Goal: Information Seeking & Learning: Learn about a topic

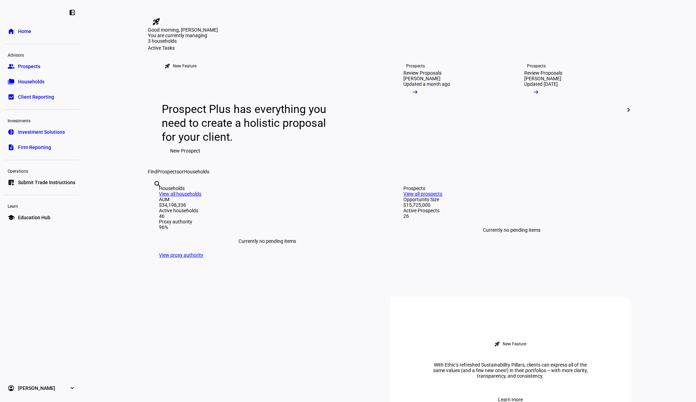
click at [39, 81] on span "Households" at bounding box center [31, 81] width 26 height 7
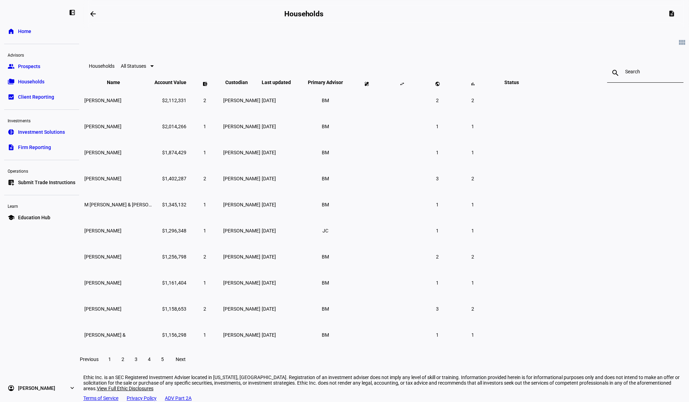
click at [625, 74] on input at bounding box center [645, 72] width 40 height 6
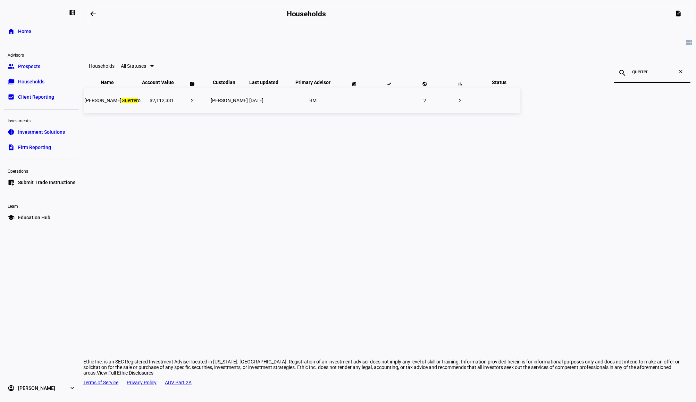
type input "guerrer"
click at [248, 113] on td "[PERSON_NAME]" at bounding box center [229, 100] width 38 height 25
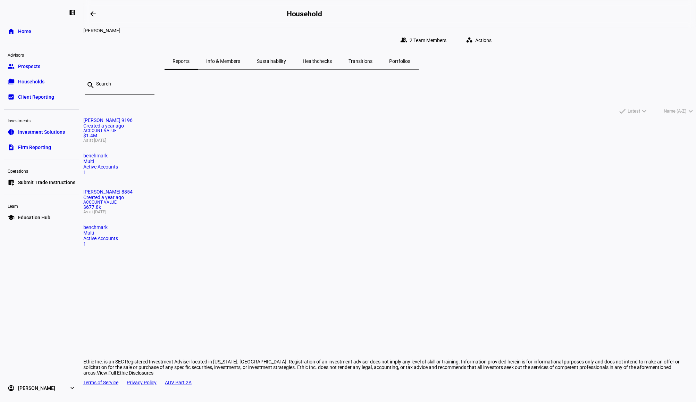
click at [271, 142] on div "Account Value $1.4M As at [DATE]" at bounding box center [389, 135] width 613 height 14
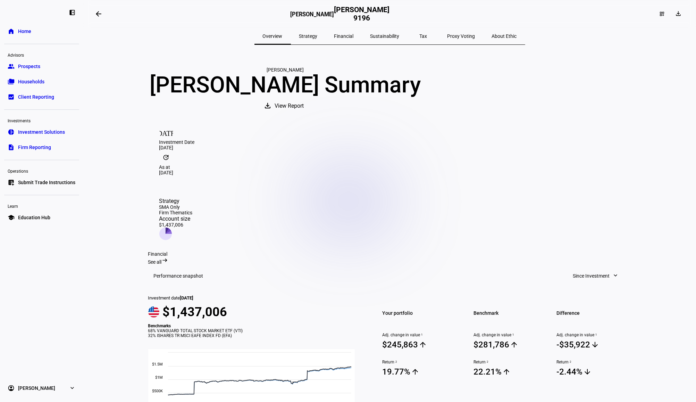
click at [107, 15] on span at bounding box center [98, 14] width 17 height 17
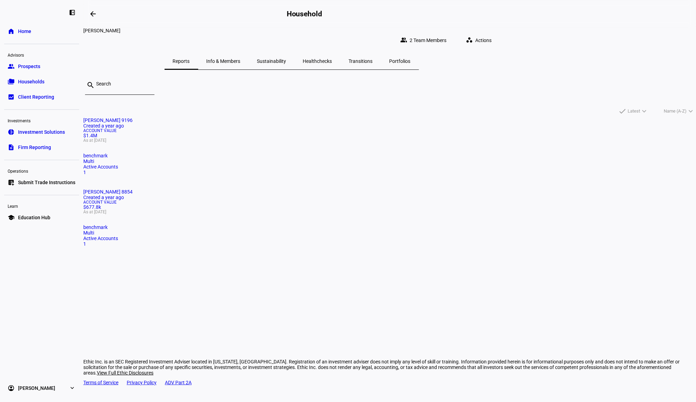
click at [391, 200] on span "Account Value" at bounding box center [389, 202] width 613 height 4
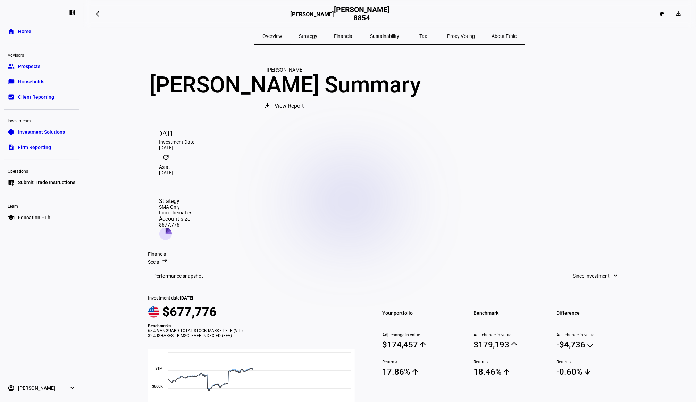
scroll to position [185, 0]
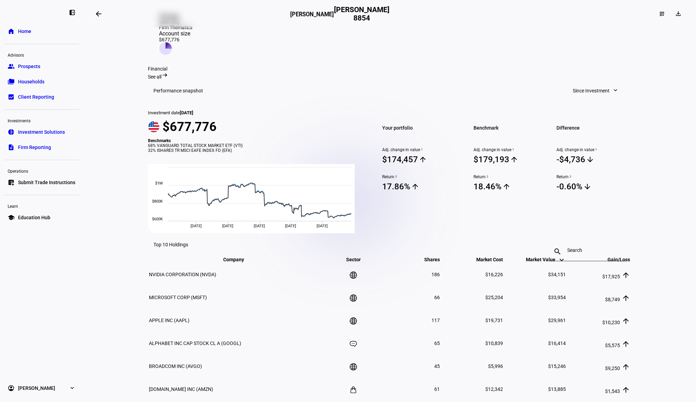
click at [103, 15] on span at bounding box center [98, 14] width 17 height 17
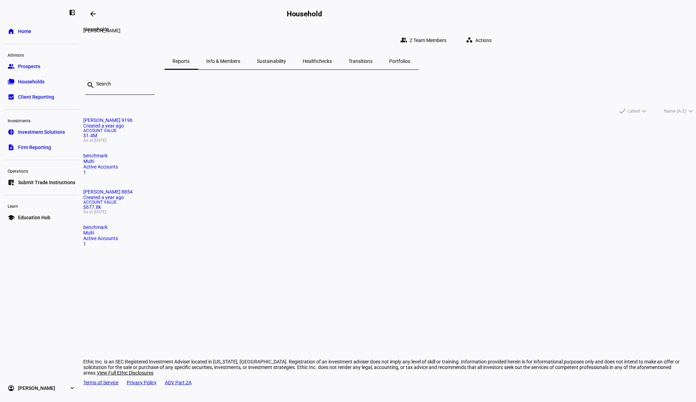
click at [99, 15] on span at bounding box center [93, 14] width 17 height 17
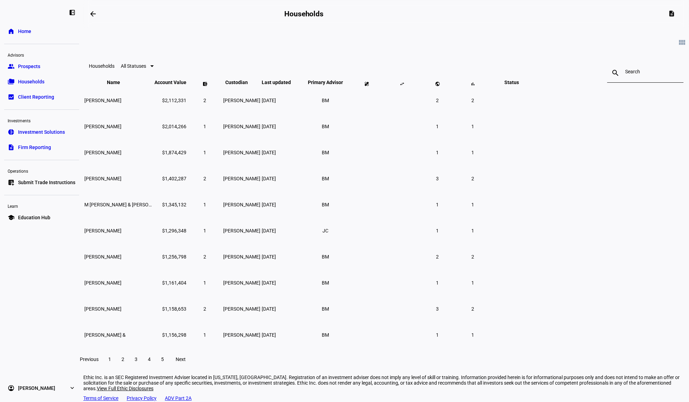
click at [625, 69] on div at bounding box center [645, 72] width 40 height 19
click at [625, 72] on input at bounding box center [645, 72] width 40 height 6
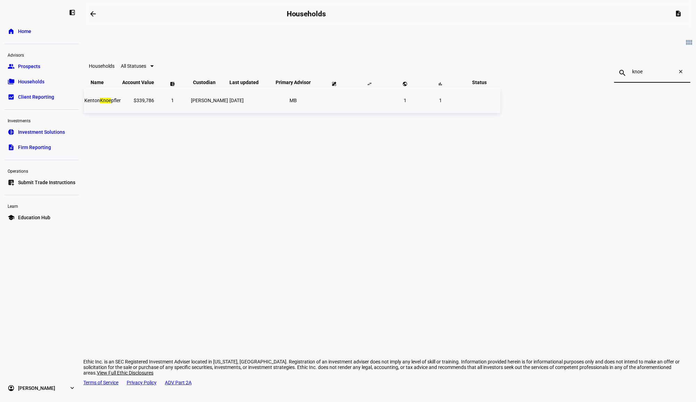
type input "knoe"
click at [269, 109] on td "[DATE]" at bounding box center [249, 100] width 40 height 25
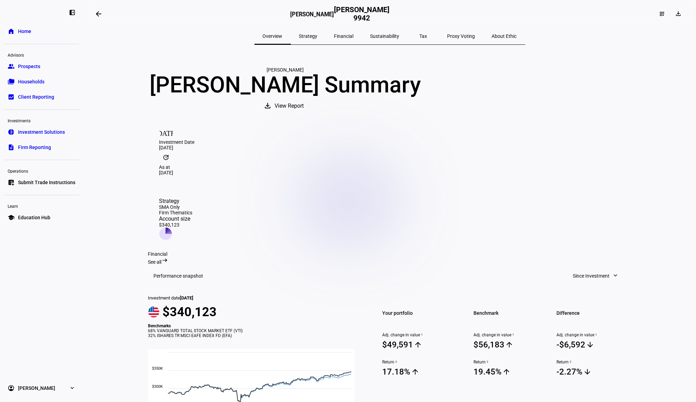
click at [109, 14] on div "arrow_backwards" at bounding box center [191, 14] width 199 height 14
click at [100, 13] on mat-icon "arrow_backwards" at bounding box center [98, 14] width 8 height 8
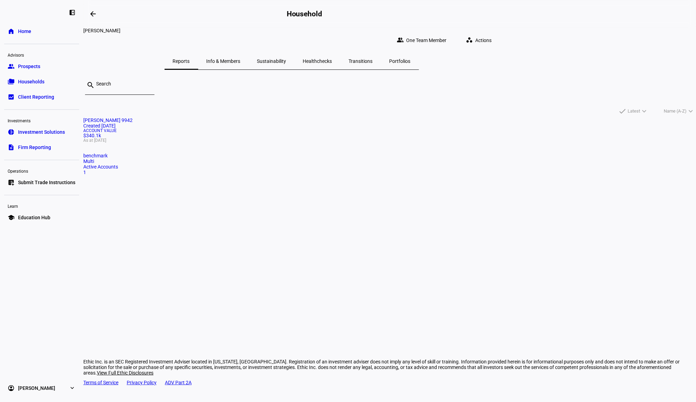
click at [82, 16] on div "left_panel_close home Home Advisors group Prospects folder_copy Households bid_…" at bounding box center [41, 201] width 83 height 402
click at [97, 15] on mat-icon "arrow_backwards" at bounding box center [93, 14] width 8 height 8
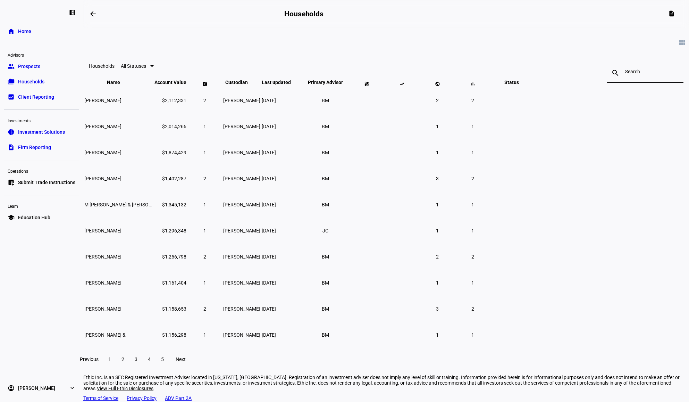
click at [666, 75] on div "close" at bounding box center [675, 73] width 18 height 8
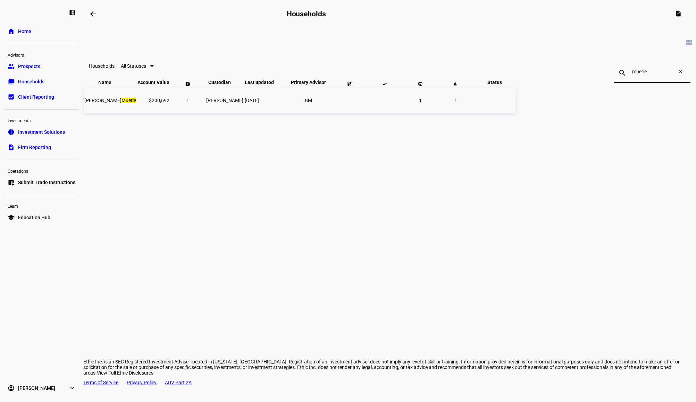
type input "muerle"
click at [205, 110] on td "1" at bounding box center [187, 100] width 35 height 25
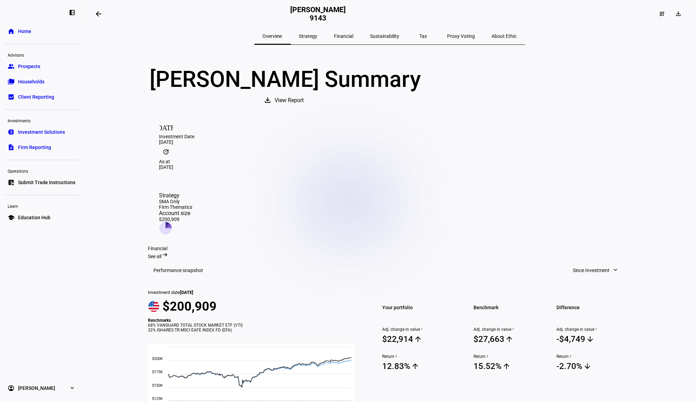
drag, startPoint x: 111, startPoint y: 13, endPoint x: 101, endPoint y: 14, distance: 10.8
click at [111, 13] on div "arrow_backwards" at bounding box center [191, 14] width 199 height 14
click at [97, 14] on mat-icon "arrow_backwards" at bounding box center [98, 14] width 8 height 8
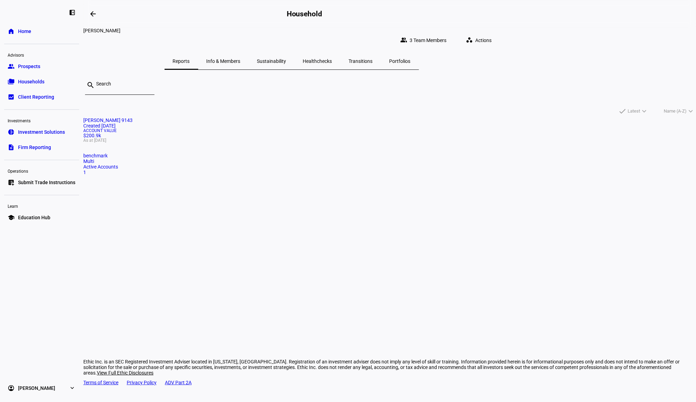
click at [103, 14] on div "arrow_backwards" at bounding box center [186, 14] width 201 height 14
click at [88, 14] on span at bounding box center [93, 14] width 17 height 17
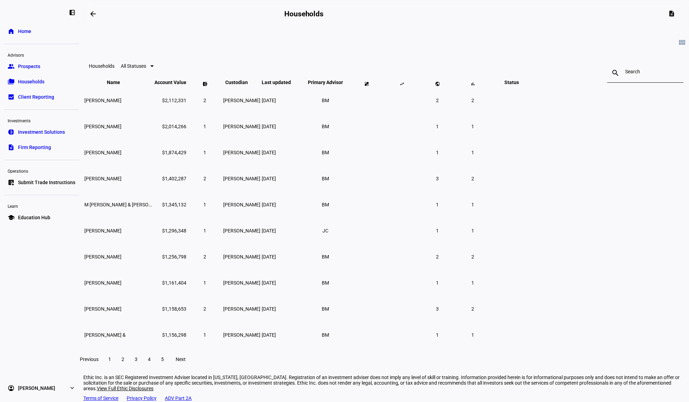
click at [625, 71] on input at bounding box center [645, 72] width 40 height 6
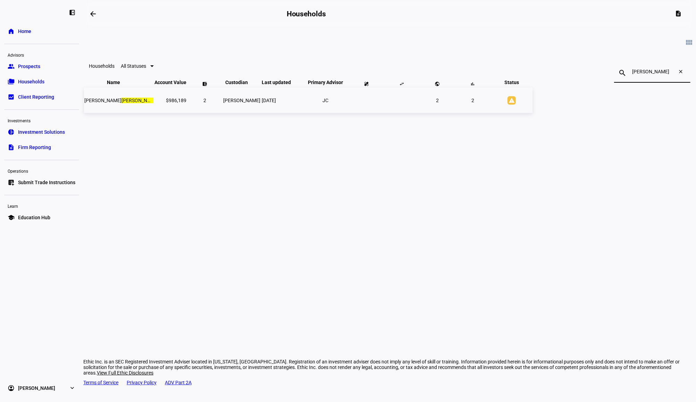
type input "[PERSON_NAME]"
click at [222, 113] on td "2" at bounding box center [205, 100] width 35 height 25
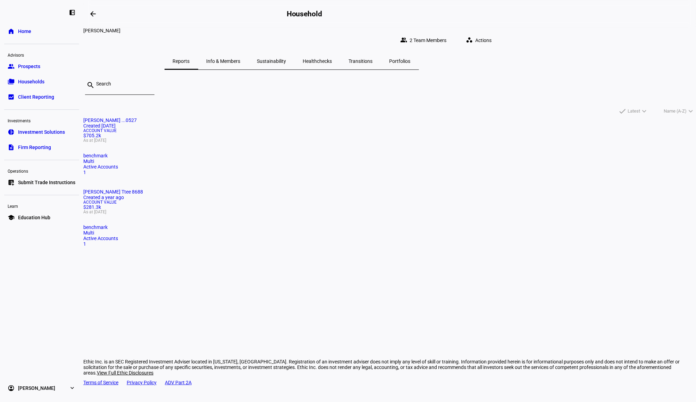
click at [250, 128] on mat-card-title "[PERSON_NAME] ...0527 Created [DATE]" at bounding box center [389, 122] width 613 height 11
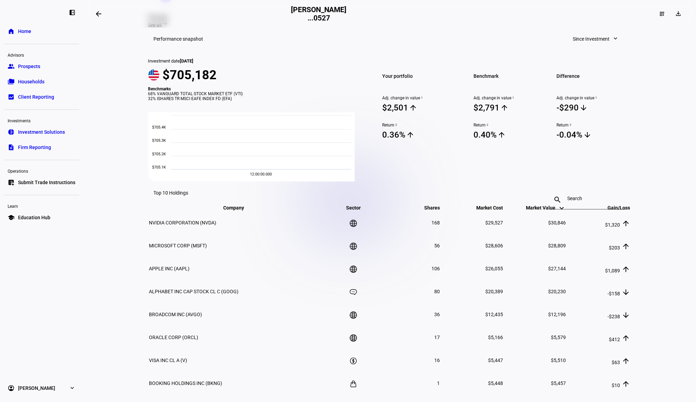
scroll to position [185, 0]
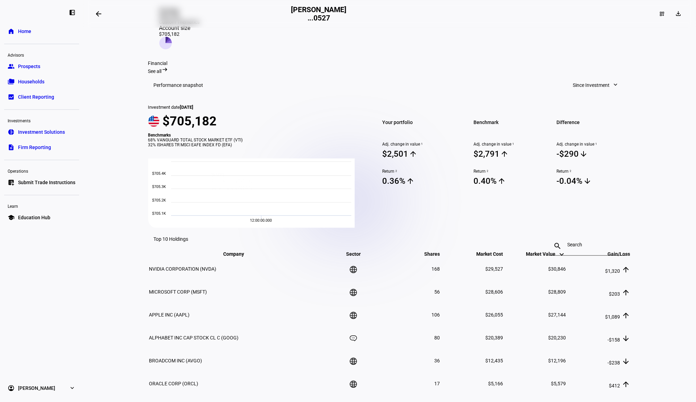
click at [101, 14] on mat-icon "arrow_backwards" at bounding box center [98, 14] width 8 height 8
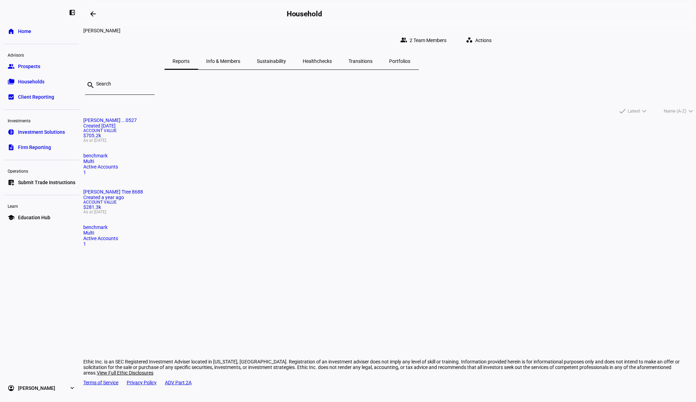
click at [392, 200] on span "Account Value" at bounding box center [389, 202] width 613 height 4
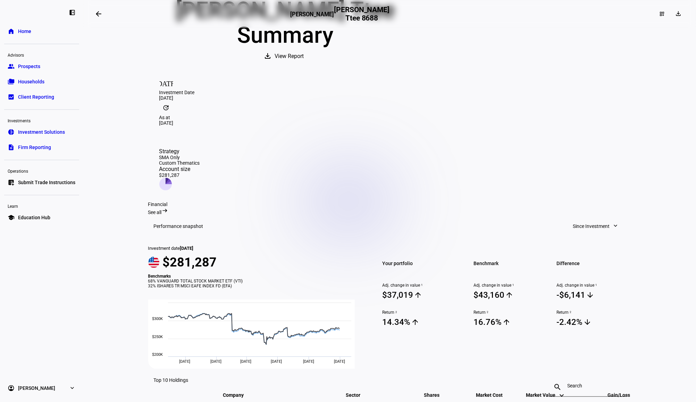
scroll to position [92, 0]
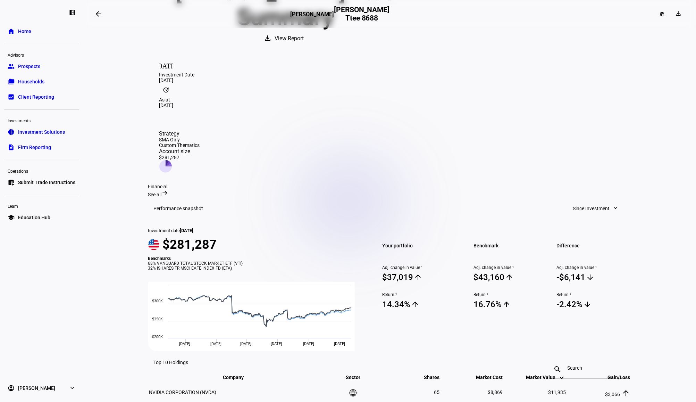
click at [98, 15] on mat-icon "arrow_backwards" at bounding box center [98, 14] width 8 height 8
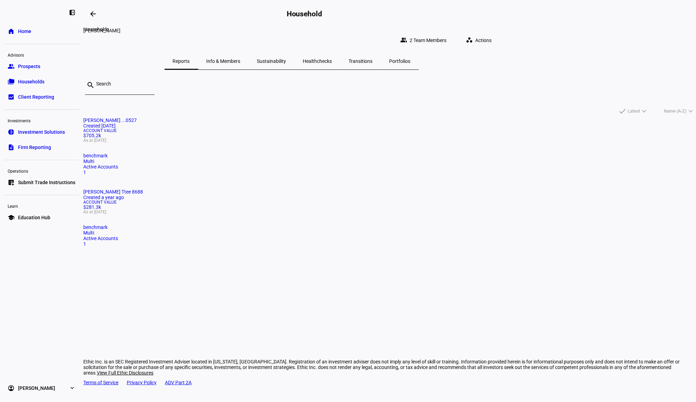
click at [93, 13] on mat-icon "arrow_backwards" at bounding box center [93, 14] width 8 height 8
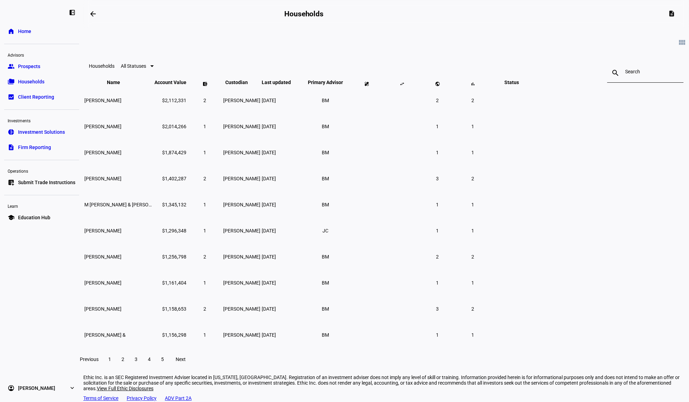
click at [103, 15] on div "arrow_backwards" at bounding box center [185, 14] width 198 height 14
click at [101, 14] on span at bounding box center [93, 14] width 17 height 17
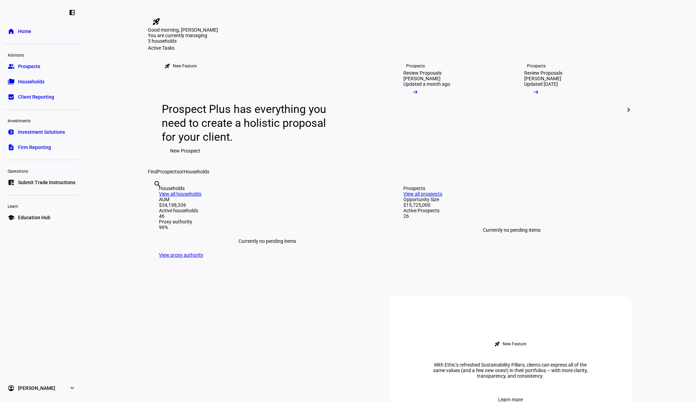
click at [155, 198] on input "text" at bounding box center [154, 193] width 1 height 8
click at [159, 213] on div "search whiteh clear" at bounding box center [153, 193] width 11 height 38
click at [155, 198] on input "whiteh" at bounding box center [154, 193] width 1 height 8
type input "whitehe"
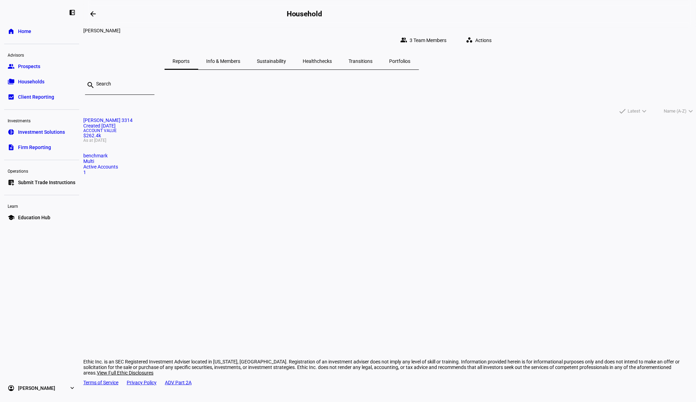
click at [268, 142] on div "Account Value $262.4k As at [DATE]" at bounding box center [389, 135] width 613 height 14
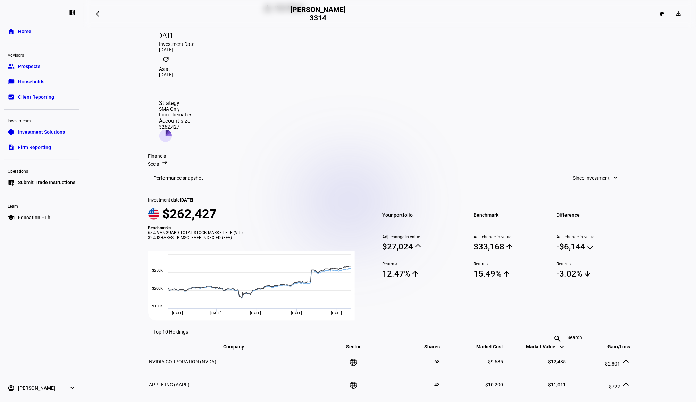
scroll to position [103, 0]
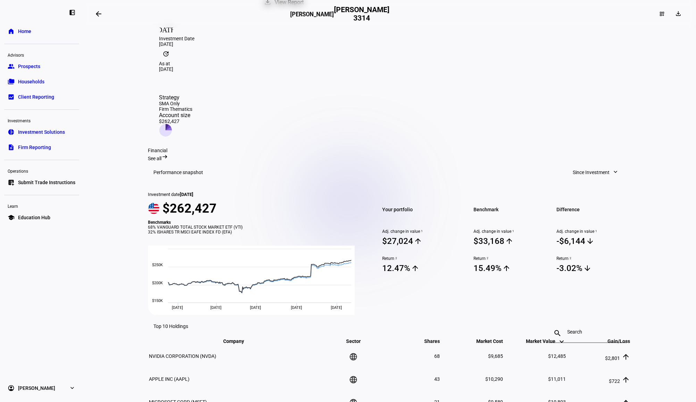
click at [95, 14] on span at bounding box center [98, 14] width 17 height 17
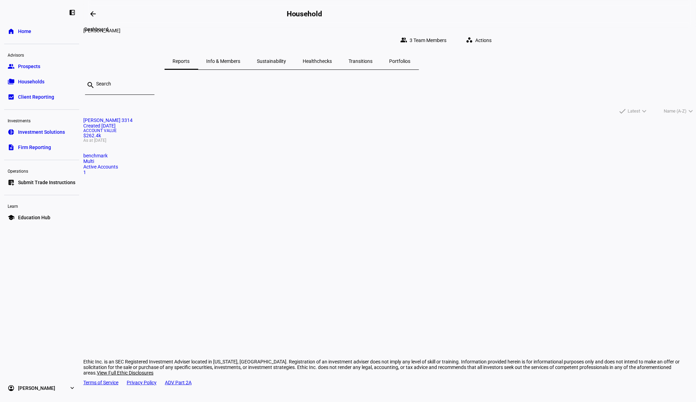
click at [97, 15] on mat-icon "arrow_backwards" at bounding box center [93, 14] width 8 height 8
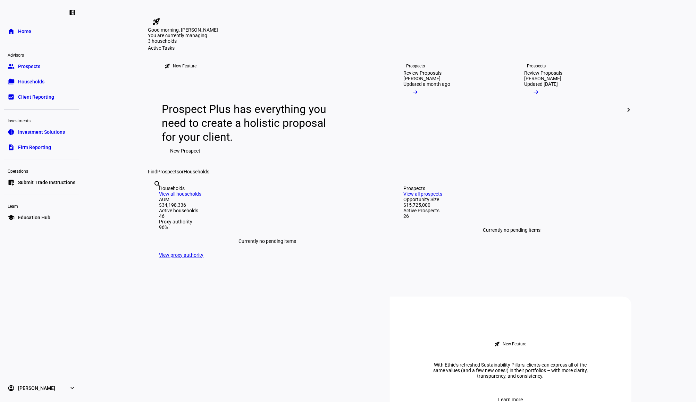
click at [155, 198] on input "text" at bounding box center [154, 193] width 1 height 8
type input "tumol"
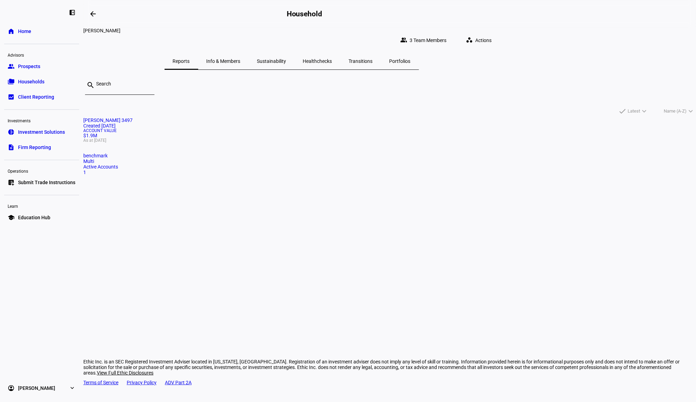
click at [269, 142] on div "Account Value $1.9M As at [DATE]" at bounding box center [389, 135] width 613 height 14
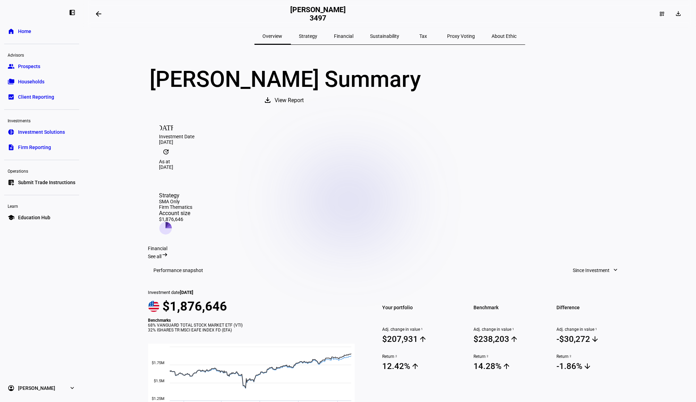
click at [94, 21] on span at bounding box center [98, 14] width 17 height 17
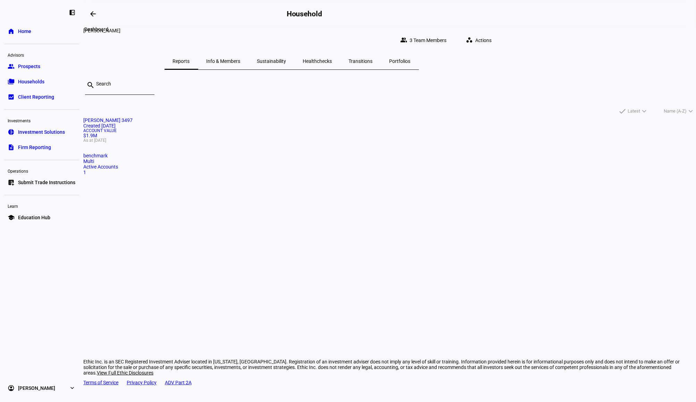
click at [90, 13] on span at bounding box center [93, 14] width 17 height 17
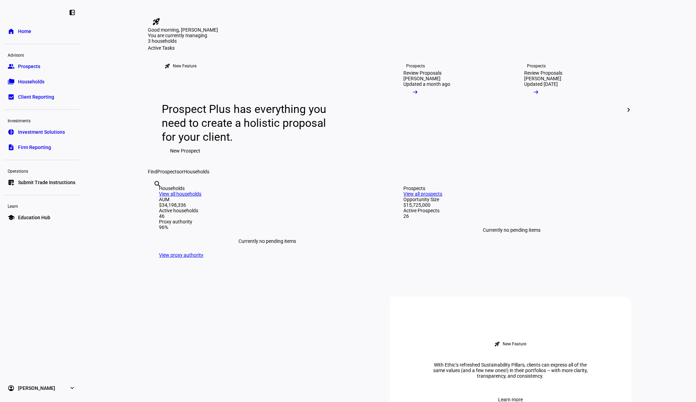
click at [159, 213] on div "search clear" at bounding box center [153, 193] width 11 height 38
click at [155, 198] on input "text" at bounding box center [154, 193] width 1 height 8
type input "chalw"
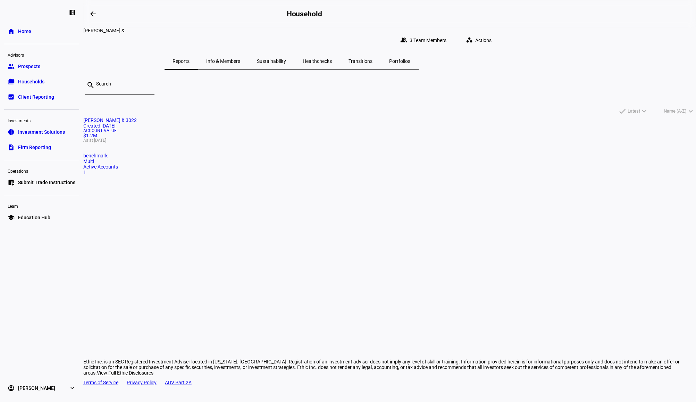
click at [268, 175] on mat-card "[PERSON_NAME] & 3022 Created [DATE] Account Value $1.2M As at [DATE] benchmark …" at bounding box center [389, 146] width 613 height 58
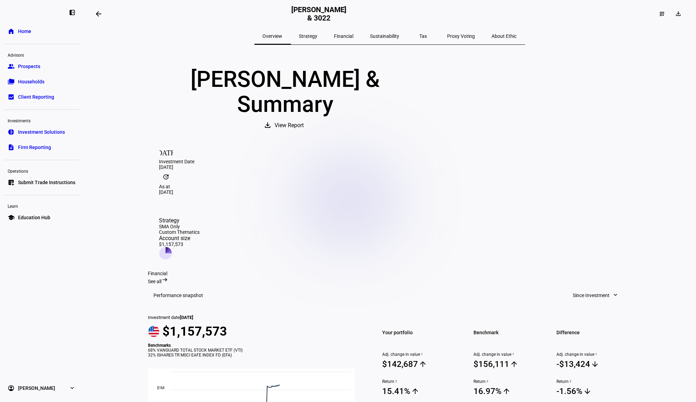
scroll to position [92, 0]
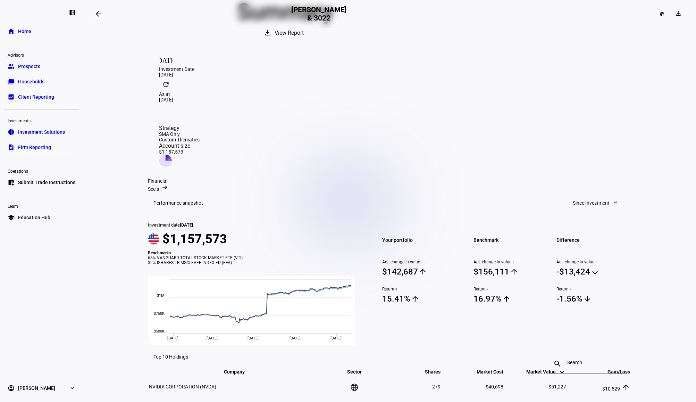
click at [103, 14] on mat-icon "arrow_backwards" at bounding box center [98, 14] width 8 height 8
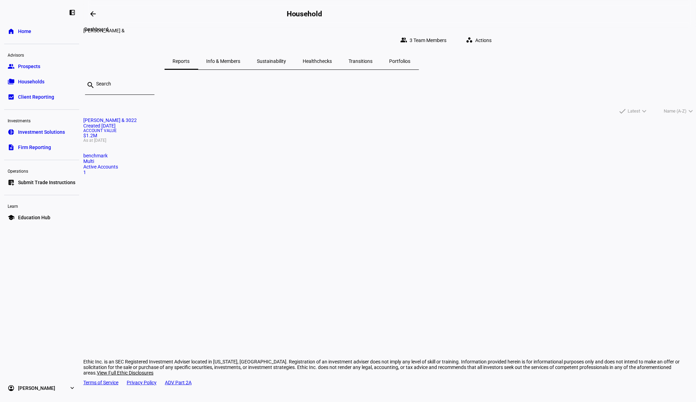
click at [93, 16] on mat-icon "arrow_backwards" at bounding box center [93, 14] width 8 height 8
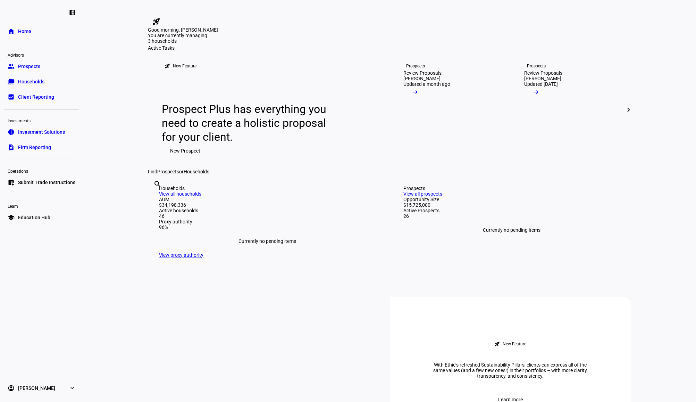
click at [155, 198] on input "text" at bounding box center [154, 193] width 1 height 8
type input "mac"
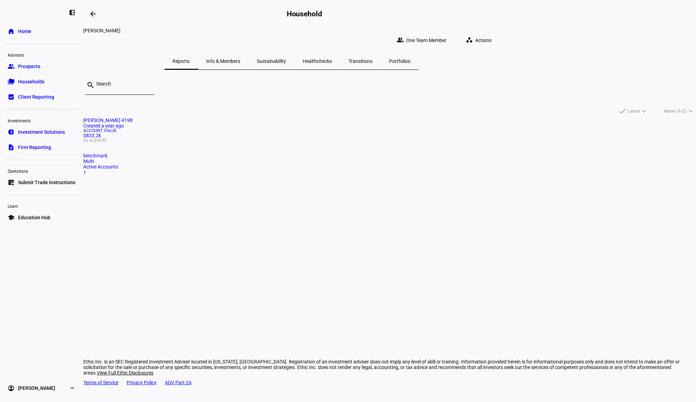
click at [133, 117] on span "[PERSON_NAME] 4198" at bounding box center [107, 120] width 49 height 6
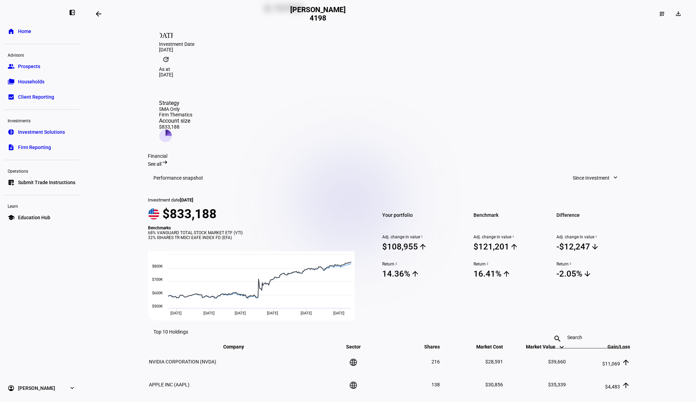
scroll to position [103, 0]
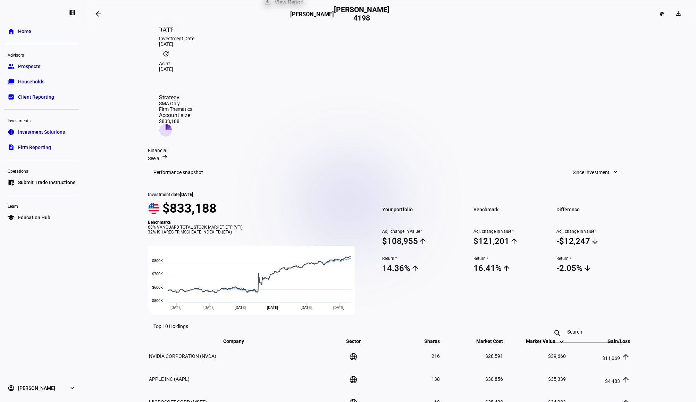
click at [102, 15] on mat-icon "arrow_backwards" at bounding box center [98, 14] width 8 height 8
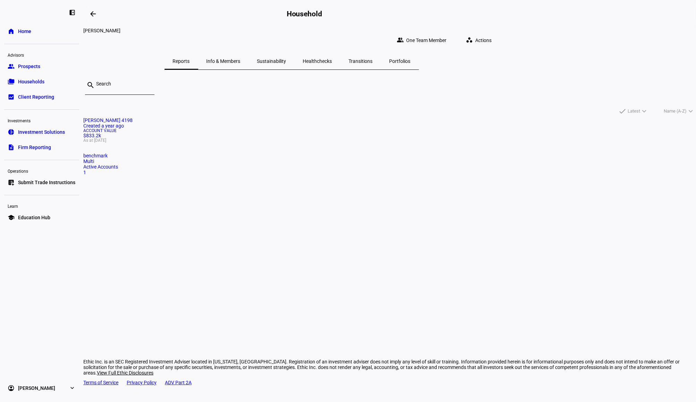
click at [133, 117] on span "[PERSON_NAME] 4198" at bounding box center [107, 120] width 49 height 6
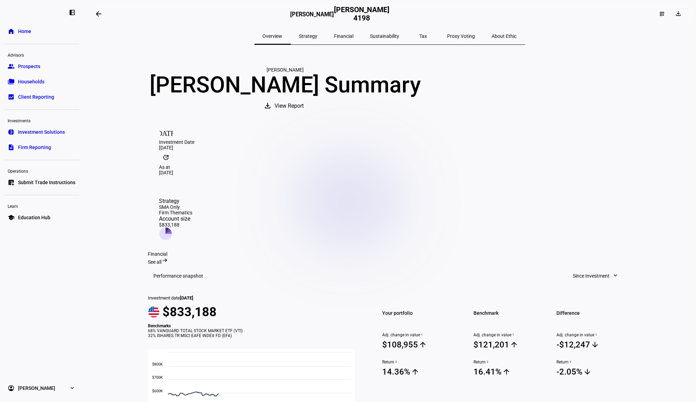
click at [94, 16] on span at bounding box center [98, 14] width 17 height 17
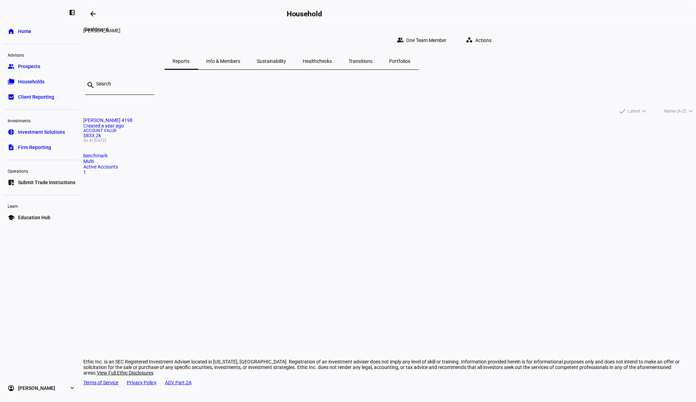
click at [94, 16] on mat-icon "arrow_backwards" at bounding box center [93, 14] width 8 height 8
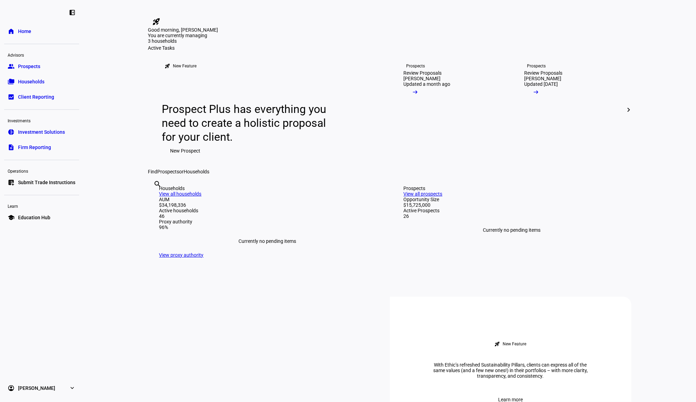
click at [155, 198] on input "text" at bounding box center [154, 193] width 1 height 8
type input "[PERSON_NAME]"
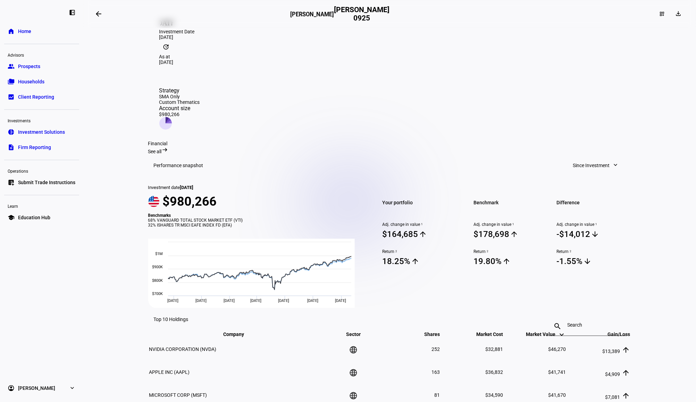
scroll to position [139, 0]
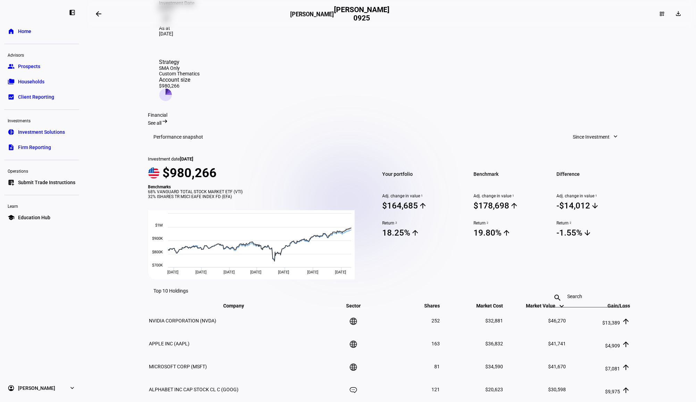
click at [566, 130] on span at bounding box center [596, 137] width 60 height 14
click at [582, 133] on div "Month to Date" at bounding box center [594, 132] width 58 height 6
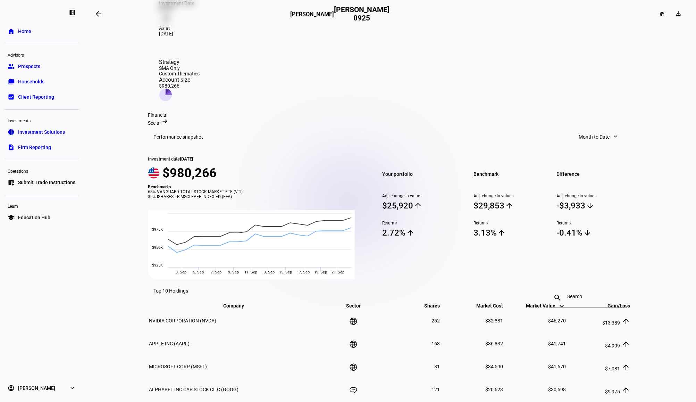
click at [582, 130] on span "Month to Date" at bounding box center [594, 137] width 31 height 14
click at [590, 146] on div "Quarter to Date" at bounding box center [600, 149] width 58 height 6
click at [588, 130] on span "Quarter to Date" at bounding box center [593, 137] width 33 height 14
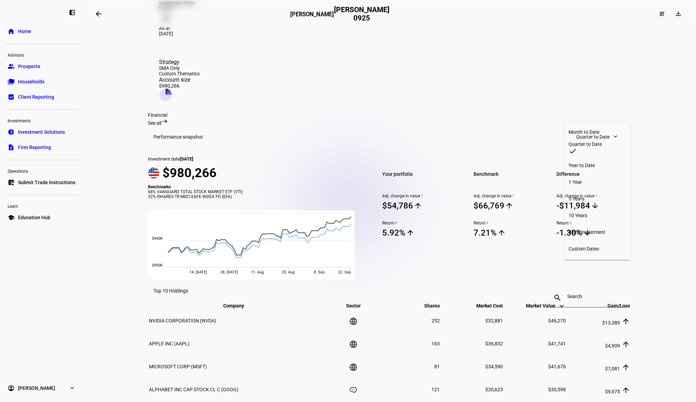
click at [587, 146] on div "Quarter to Date" at bounding box center [598, 144] width 58 height 6
click at [588, 130] on span "Quarter to Date" at bounding box center [593, 137] width 33 height 14
click at [594, 163] on div "Year to Date" at bounding box center [598, 166] width 58 height 6
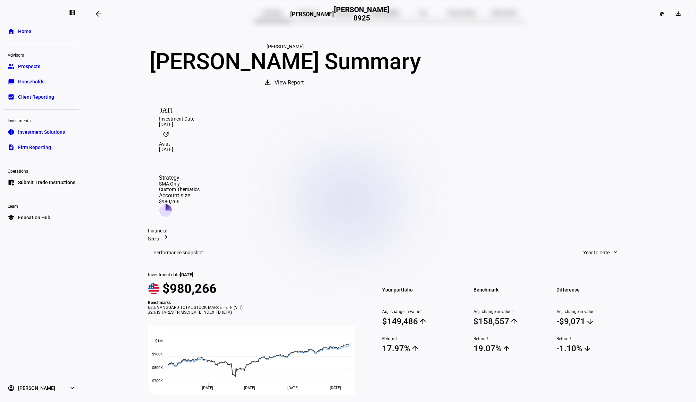
scroll to position [0, 0]
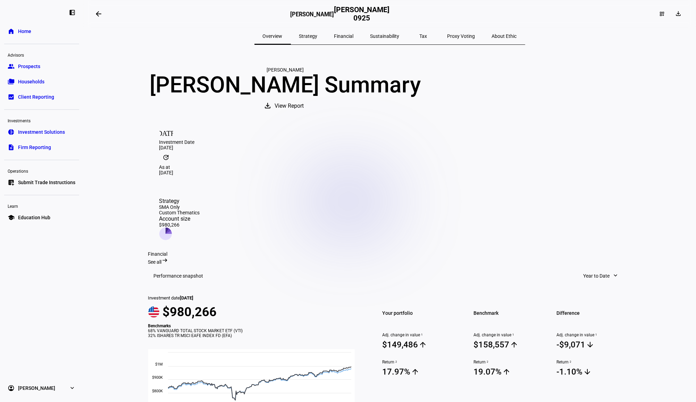
click at [104, 18] on span at bounding box center [98, 14] width 17 height 17
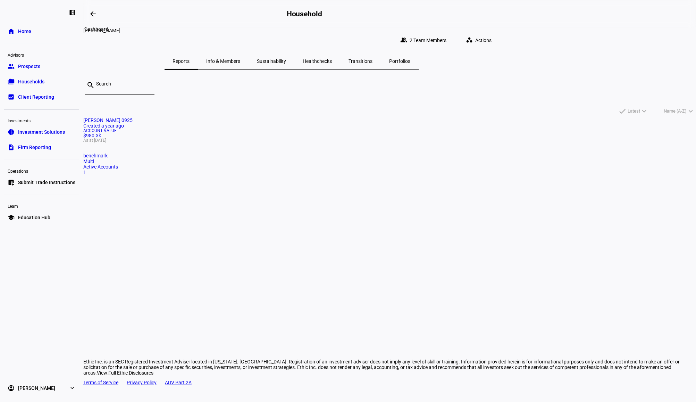
click at [91, 14] on mat-icon "arrow_backwards" at bounding box center [93, 14] width 8 height 8
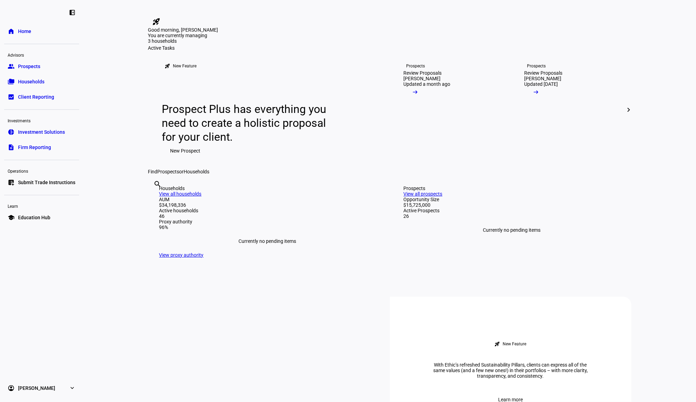
click at [155, 198] on input "text" at bounding box center [154, 193] width 1 height 8
type input "c"
type input "zalew"
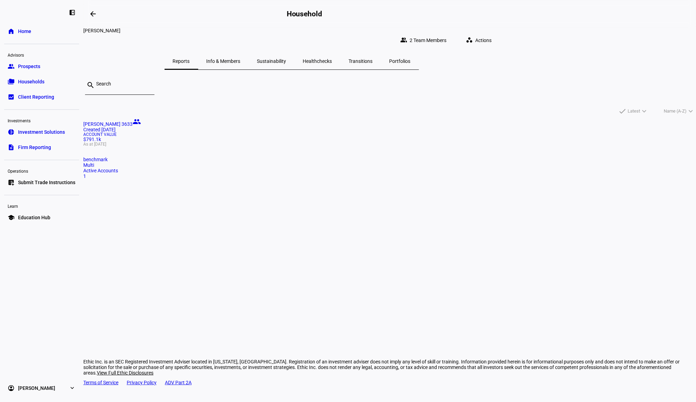
click at [245, 179] on mat-card "[PERSON_NAME] 3633 people Created [DATE] Account Value $791.1k As at [DATE] ben…" at bounding box center [389, 147] width 613 height 61
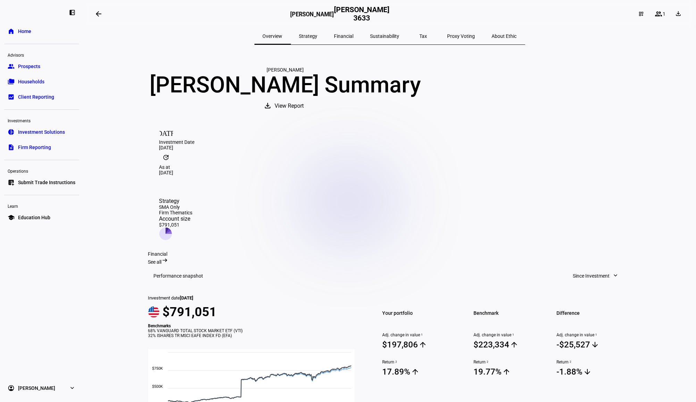
click at [41, 134] on span "Investment Solutions" at bounding box center [41, 131] width 47 height 7
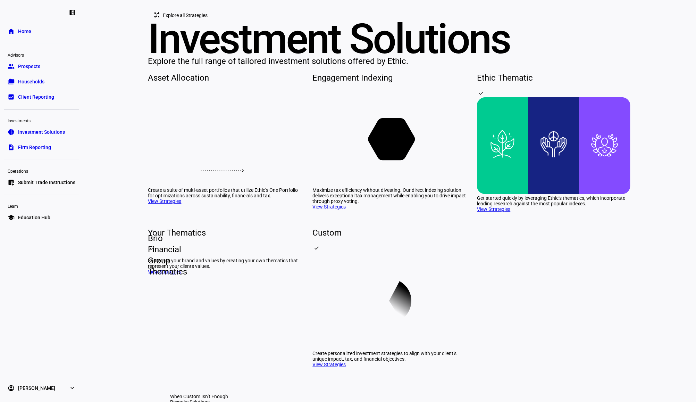
scroll to position [185, 0]
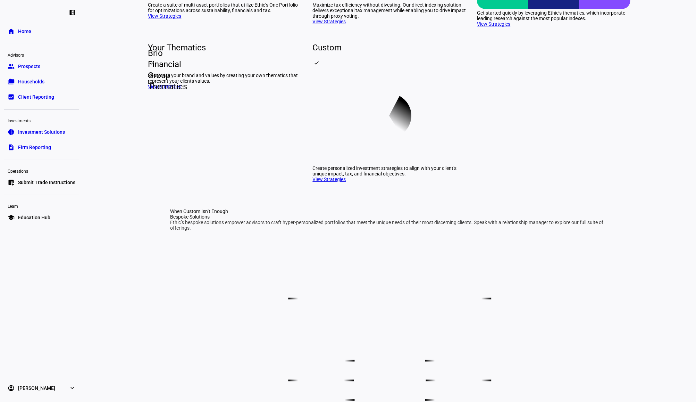
click at [154, 92] on span "Brio Financial Group Thematics" at bounding box center [148, 70] width 11 height 44
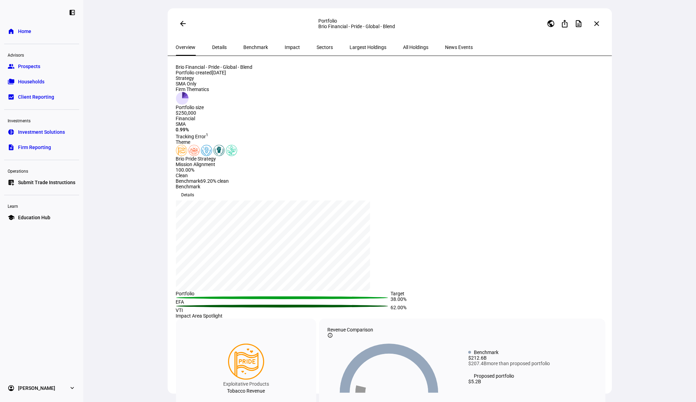
click at [355, 53] on span "Largest Holdings" at bounding box center [368, 47] width 37 height 17
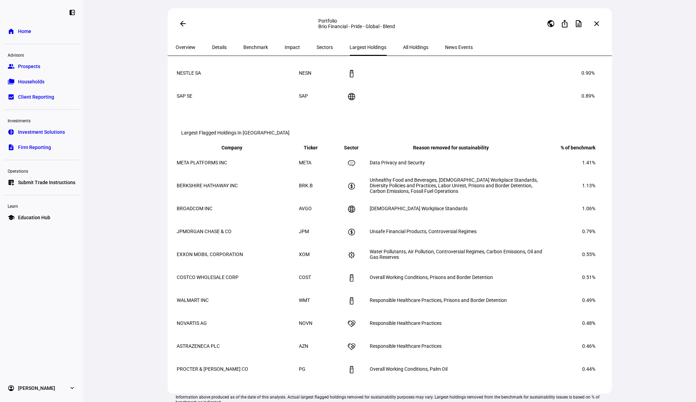
scroll to position [251, 0]
click at [183, 48] on span "Overview" at bounding box center [186, 47] width 20 height 5
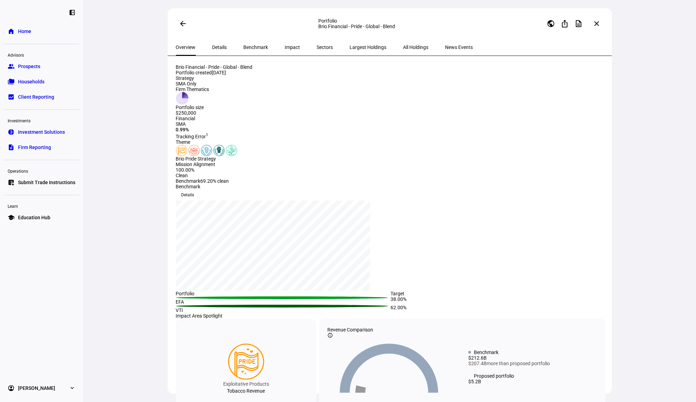
click at [350, 45] on span "Largest Holdings" at bounding box center [368, 47] width 37 height 5
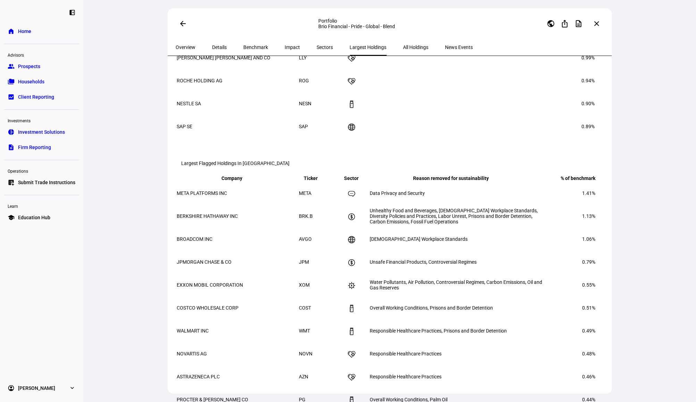
scroll to position [231, 0]
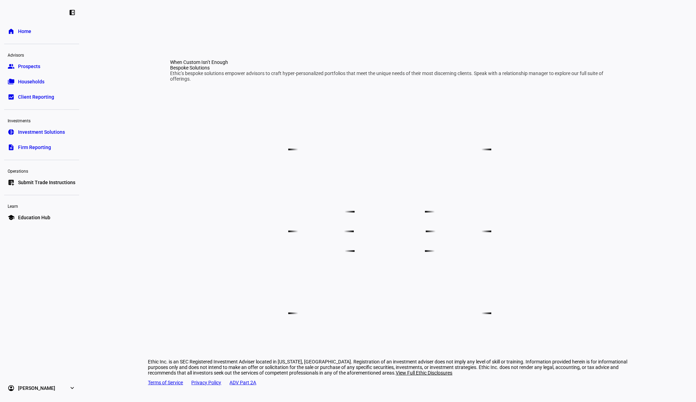
scroll to position [99, 0]
click at [56, 130] on span "Investment Solutions" at bounding box center [41, 131] width 47 height 7
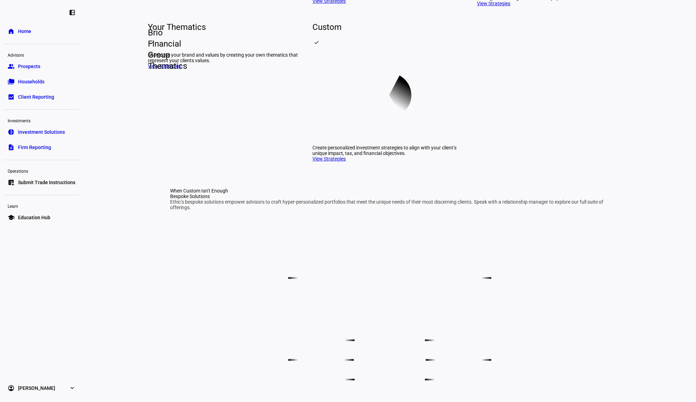
scroll to position [284, 0]
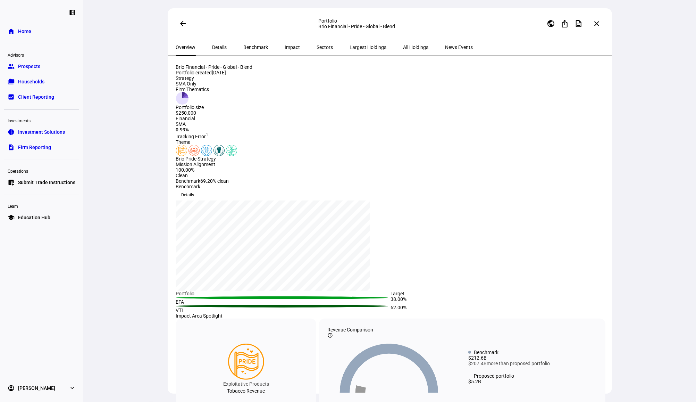
click at [351, 43] on span "Largest Holdings" at bounding box center [368, 47] width 37 height 17
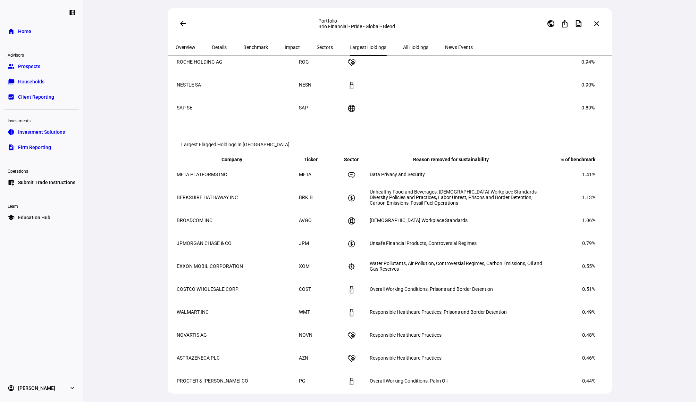
scroll to position [112, 0]
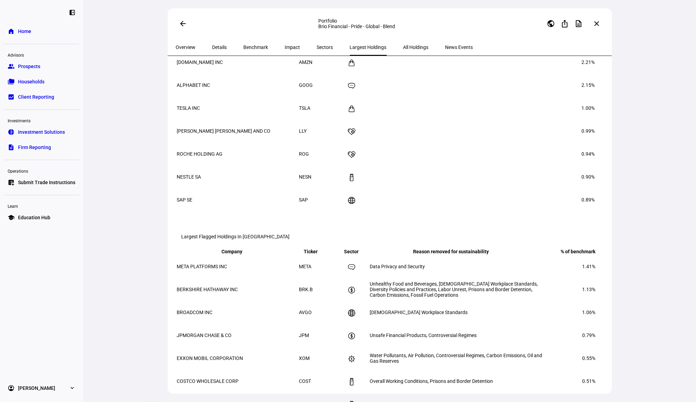
click at [317, 47] on span "Sectors" at bounding box center [325, 47] width 16 height 5
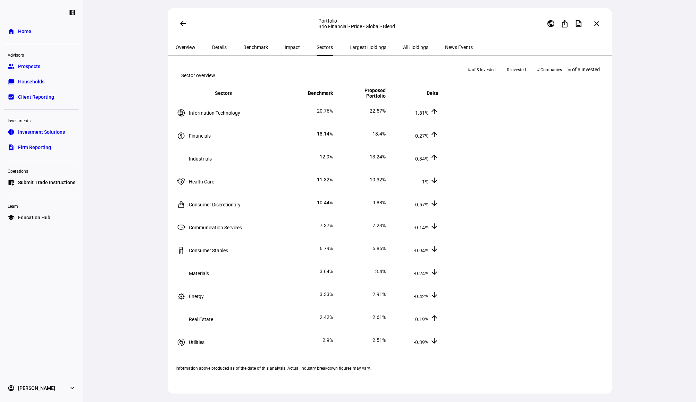
scroll to position [22, 0]
click at [439, 96] on th "Delta keyboard_arrow_down keyboard_arrow_up" at bounding box center [413, 93] width 52 height 12
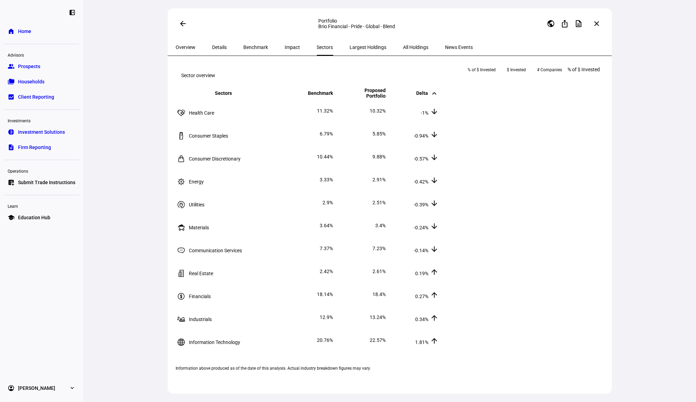
click at [186, 53] on span "Overview" at bounding box center [186, 47] width 20 height 17
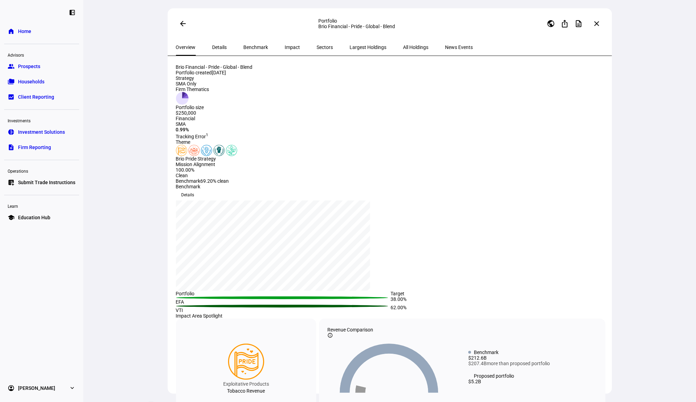
click at [150, 62] on div "arrow_back Portfolio Brio Financial - Pride - Global - Blend public ios_share d…" at bounding box center [389, 201] width 613 height 402
click at [187, 26] on span at bounding box center [183, 23] width 17 height 17
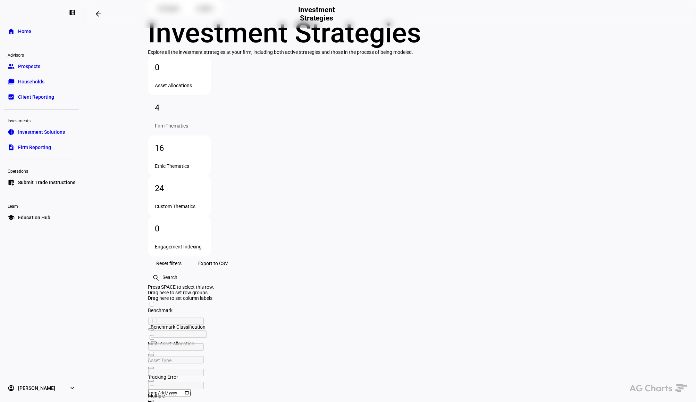
click at [43, 76] on link "folder_copy Households" at bounding box center [41, 82] width 75 height 14
click at [35, 26] on link "home Home" at bounding box center [41, 31] width 75 height 14
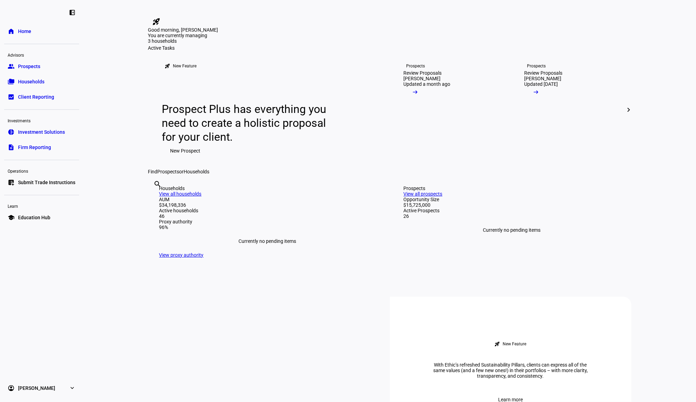
click at [155, 198] on input "text" at bounding box center [154, 193] width 1 height 8
click at [155, 198] on input "[PERSON_NAME]" at bounding box center [154, 193] width 1 height 8
type input "[PERSON_NAME]"
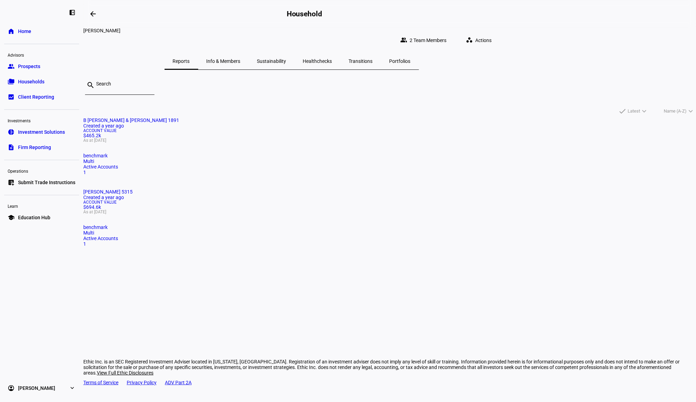
click at [362, 200] on span "Account Value" at bounding box center [389, 202] width 613 height 4
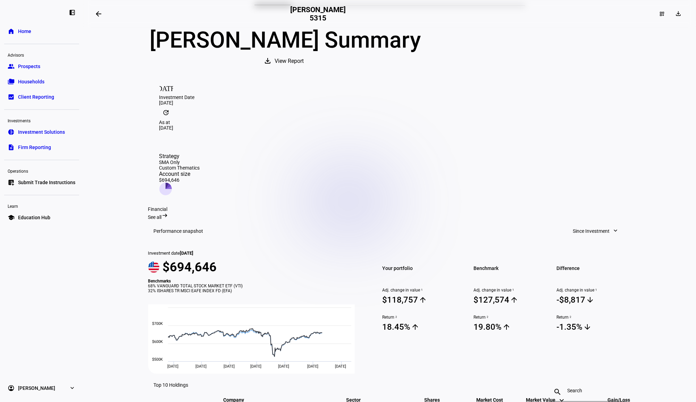
scroll to position [46, 0]
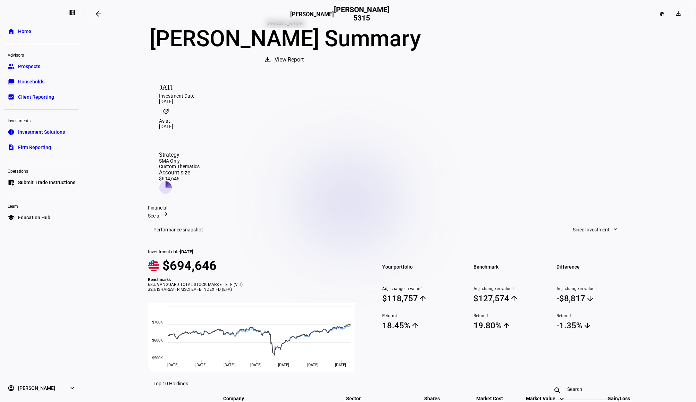
click at [604, 218] on mat-toolbar "Performance snapshot Since Investment expand_more" at bounding box center [389, 229] width 483 height 22
click at [604, 223] on span "Since Investment" at bounding box center [591, 230] width 37 height 14
click at [597, 222] on div "Month to Date" at bounding box center [594, 225] width 58 height 6
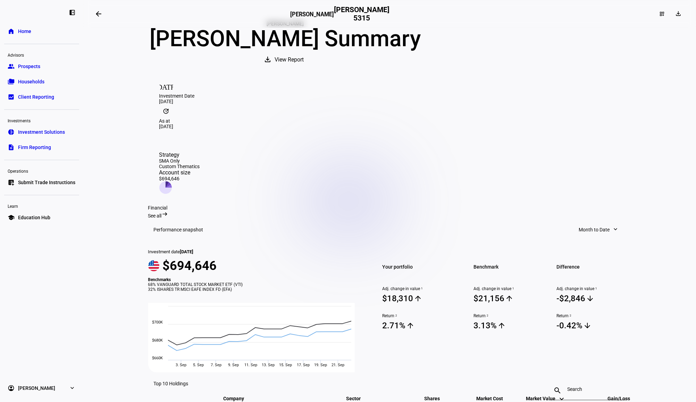
click at [599, 223] on span "Month to Date" at bounding box center [594, 230] width 31 height 14
click at [595, 239] on div "Quarter to Date" at bounding box center [600, 242] width 58 height 6
click at [88, 15] on eth-layout-page-header "arrow_backwards James A Nelson James A Nelson 5315 dashboard_customize download" at bounding box center [389, 14] width 613 height 28
click at [107, 12] on span at bounding box center [98, 14] width 17 height 17
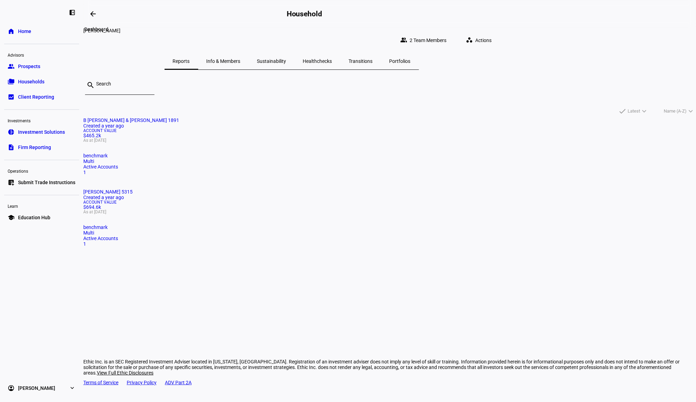
click at [93, 15] on mat-icon "arrow_backwards" at bounding box center [93, 14] width 8 height 8
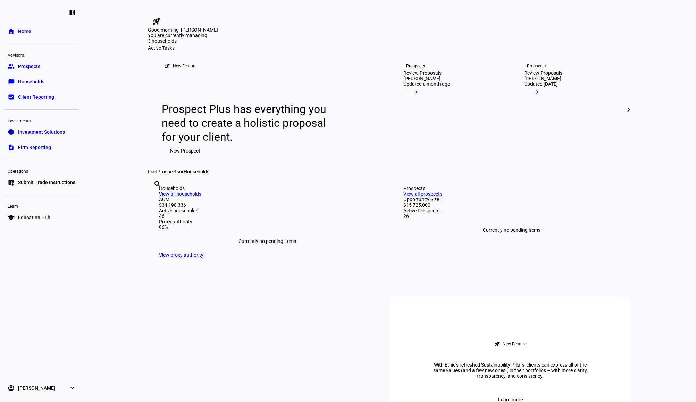
click at [155, 198] on input "text" at bounding box center [154, 193] width 1 height 8
type input "ronutti"
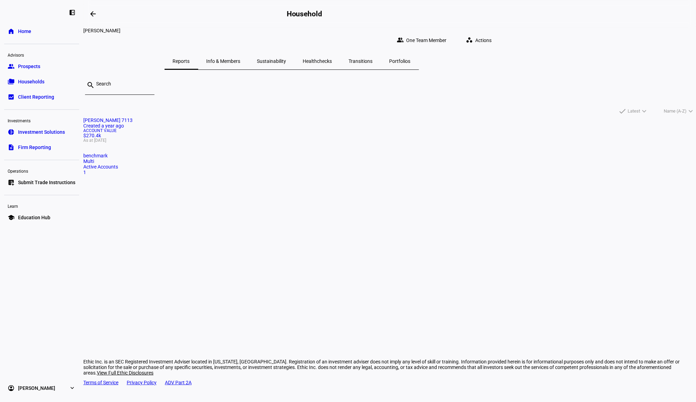
click at [118, 169] on span "Active Accounts" at bounding box center [100, 167] width 35 height 6
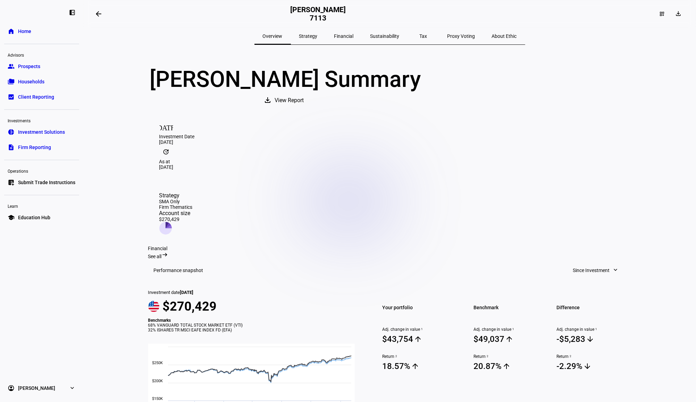
click at [99, 11] on mat-icon "arrow_backwards" at bounding box center [98, 14] width 8 height 8
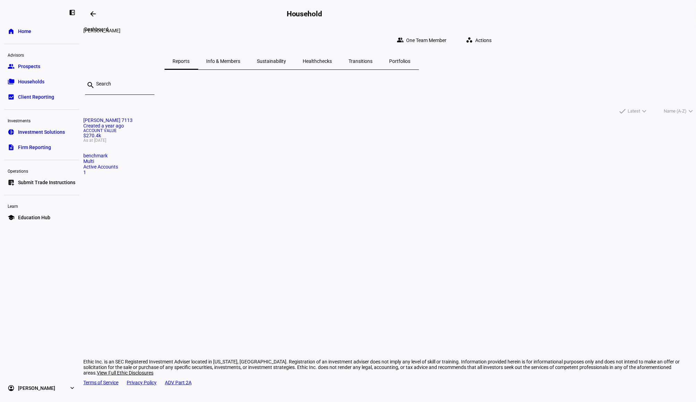
click at [94, 11] on mat-icon "arrow_backwards" at bounding box center [93, 14] width 8 height 8
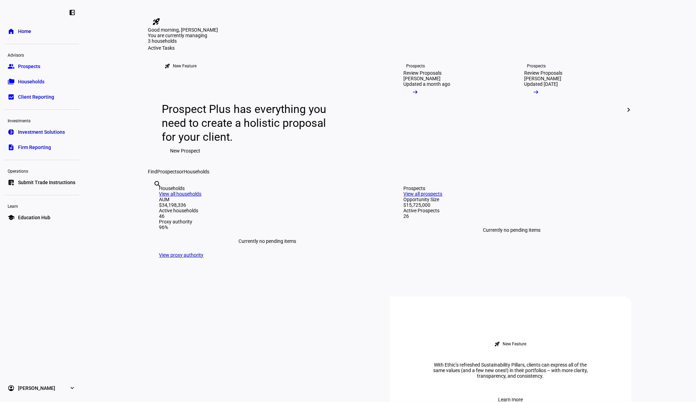
click at [155, 198] on input "text" at bounding box center [154, 193] width 1 height 8
type input "darrow"
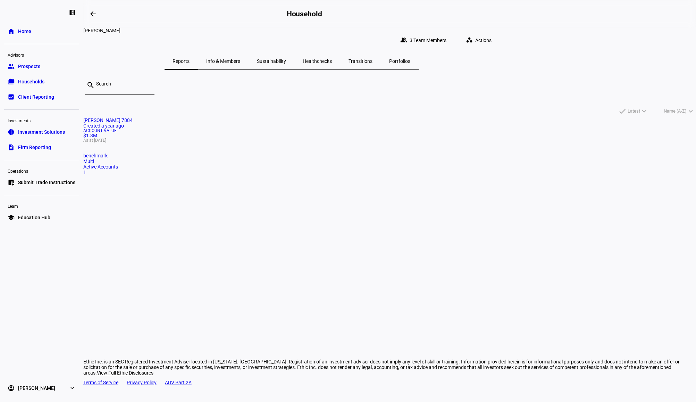
click at [261, 175] on mat-card "Earl Darrow 7884 Created a year ago Account Value $1.3M As at Sep 22, 2025 benc…" at bounding box center [389, 146] width 613 height 58
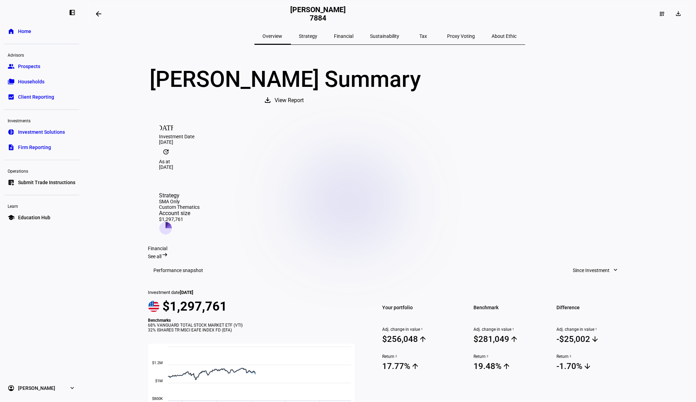
scroll to position [92, 0]
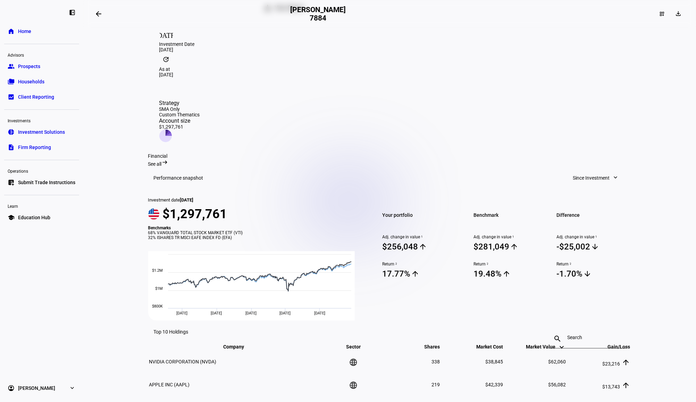
click at [100, 12] on mat-icon "arrow_backwards" at bounding box center [98, 14] width 8 height 8
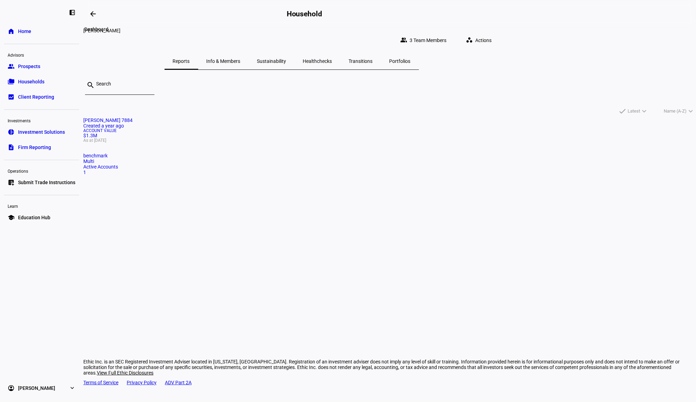
click at [100, 12] on span at bounding box center [93, 14] width 17 height 17
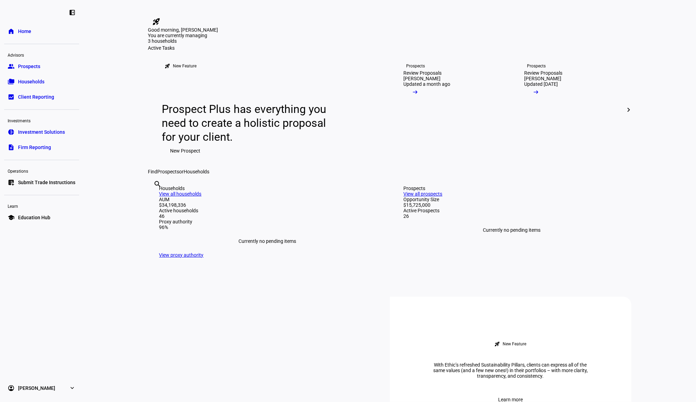
click at [155, 198] on input "text" at bounding box center [154, 193] width 1 height 8
type input "gior"
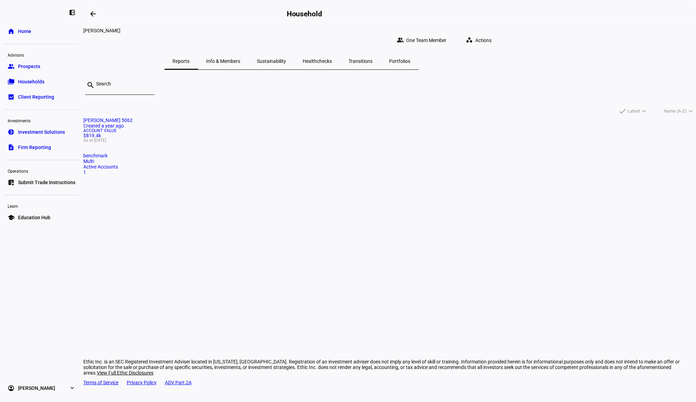
click at [237, 142] on div "Account Value $819.4k As at Sep 22, 2025" at bounding box center [389, 135] width 613 height 14
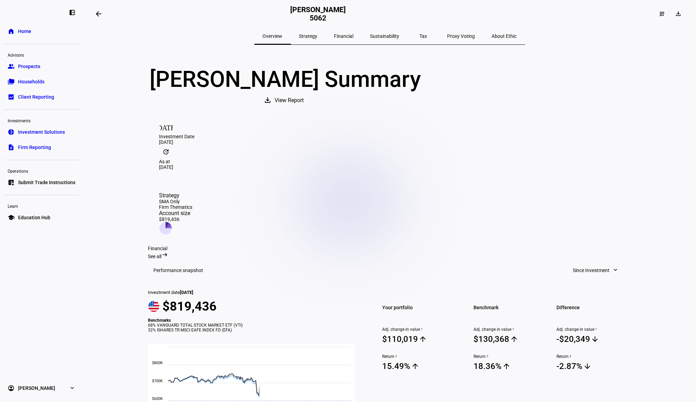
scroll to position [92, 0]
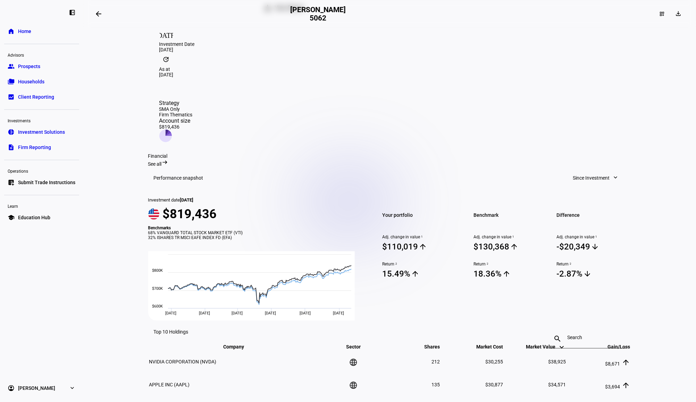
click at [104, 15] on span at bounding box center [98, 14] width 17 height 17
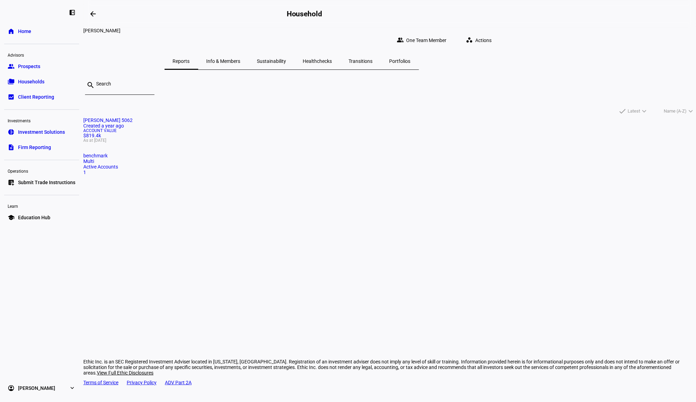
click at [86, 13] on eth-layout-page-header "arrow_backwards Household" at bounding box center [389, 14] width 613 height 28
click at [94, 14] on mat-icon "arrow_backwards" at bounding box center [93, 14] width 8 height 8
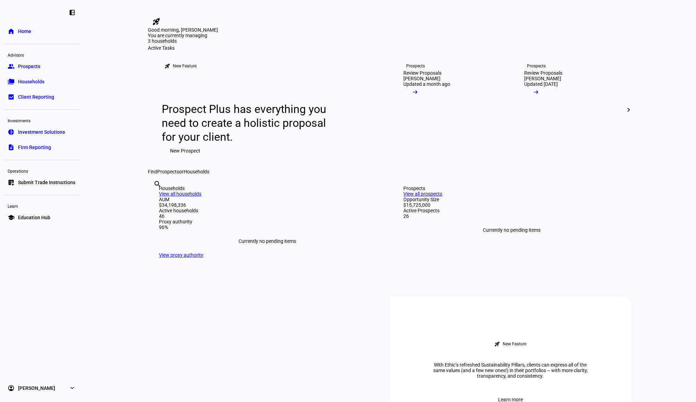
click at [155, 198] on input "text" at bounding box center [154, 193] width 1 height 8
type input "val"
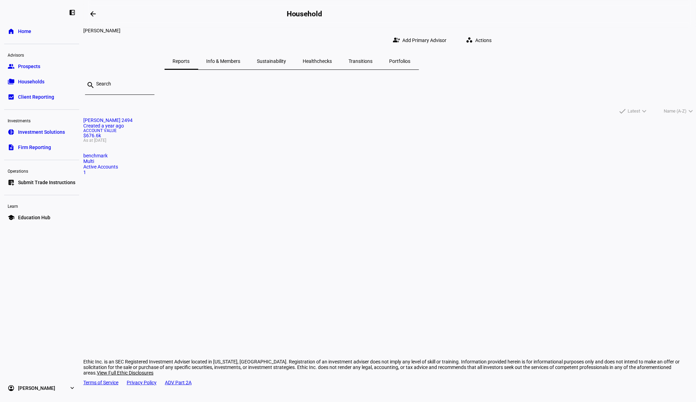
click at [272, 175] on div "1" at bounding box center [389, 172] width 613 height 6
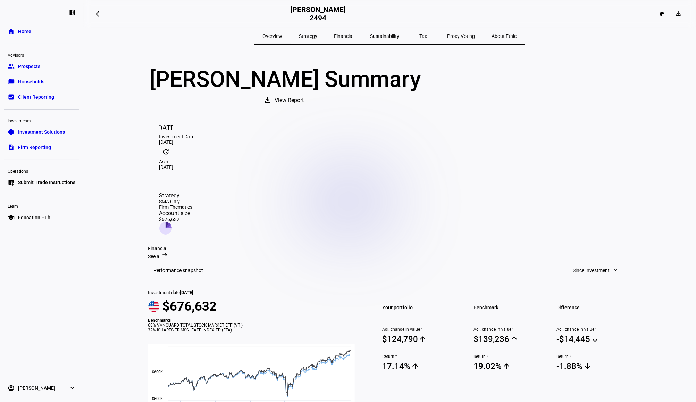
click at [90, 18] on eth-layout-page-header "arrow_backwards Gerardo Valle 2494 dashboard_customize download" at bounding box center [389, 14] width 613 height 28
click at [93, 17] on span at bounding box center [98, 14] width 17 height 17
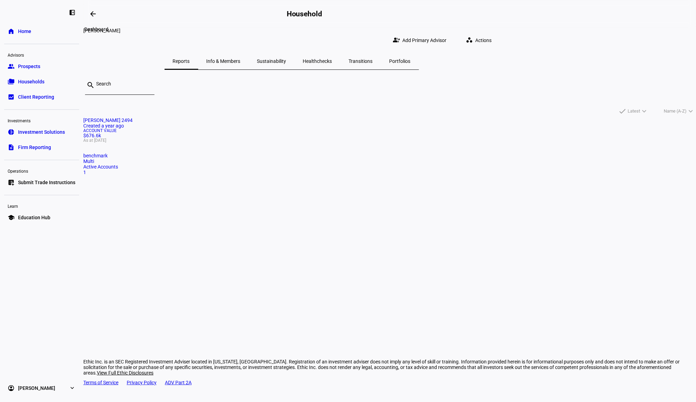
click at [100, 13] on span at bounding box center [93, 14] width 17 height 17
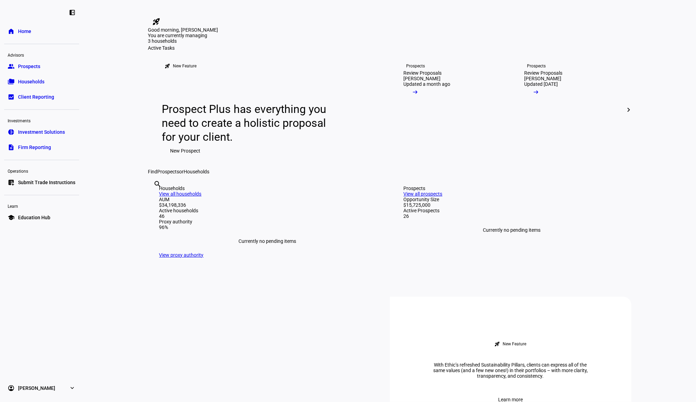
click at [159, 213] on div "search clear" at bounding box center [153, 193] width 11 height 38
click at [155, 198] on input "text" at bounding box center [154, 193] width 1 height 8
type input "schutz"
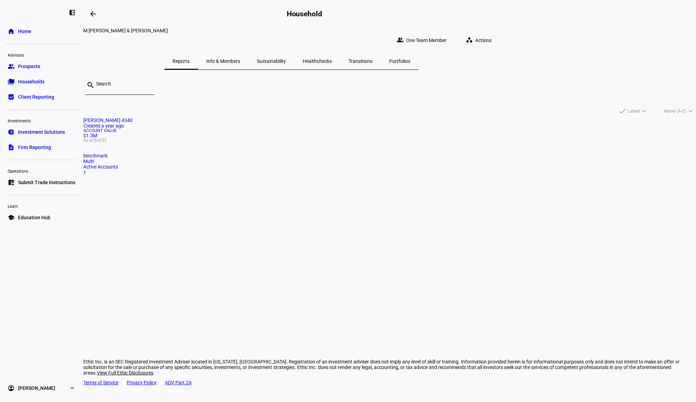
click at [256, 175] on mat-card "Malte R Schutz 4340 Created a year ago Account Value $1.3M As at Sep 22, 2025 b…" at bounding box center [389, 146] width 613 height 58
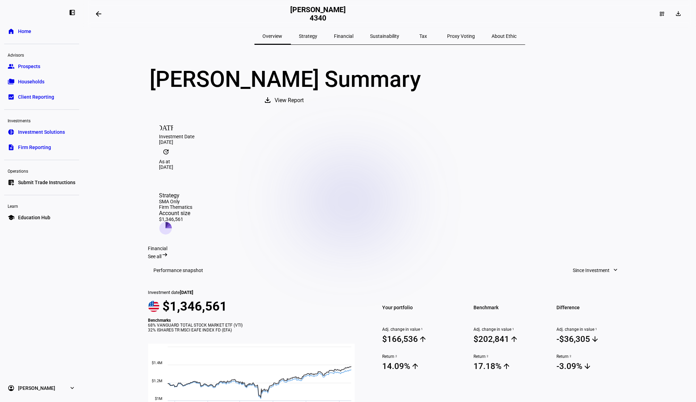
click at [105, 13] on span at bounding box center [98, 14] width 17 height 17
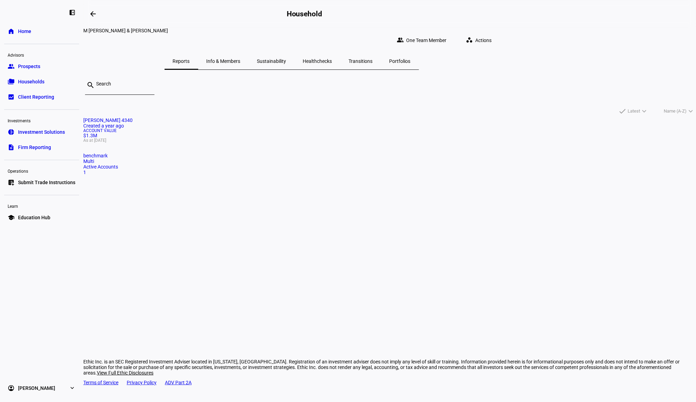
click at [103, 12] on div "arrow_backwards" at bounding box center [186, 14] width 201 height 14
click at [96, 13] on mat-icon "arrow_backwards" at bounding box center [93, 14] width 8 height 8
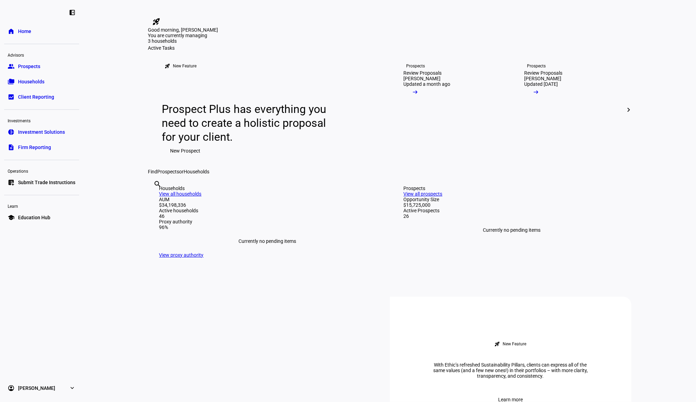
click at [159, 213] on div "search clear" at bounding box center [153, 193] width 11 height 38
click at [155, 198] on input "text" at bounding box center [154, 193] width 1 height 8
type input "marchan"
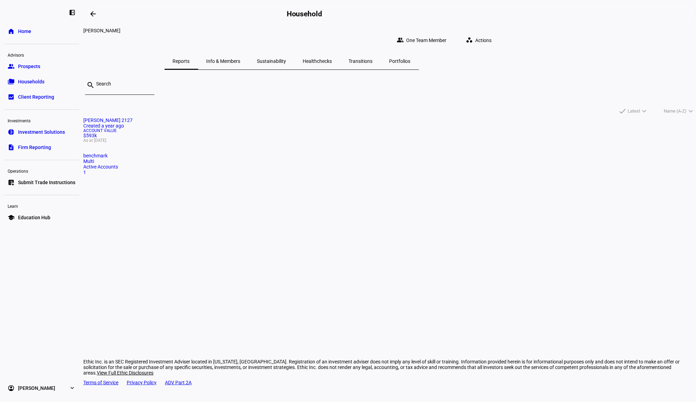
click at [223, 159] on mat-card "Tara Renee Marchand 2127 Created a year ago Account Value $593k As at Sep 22, 2…" at bounding box center [389, 146] width 613 height 58
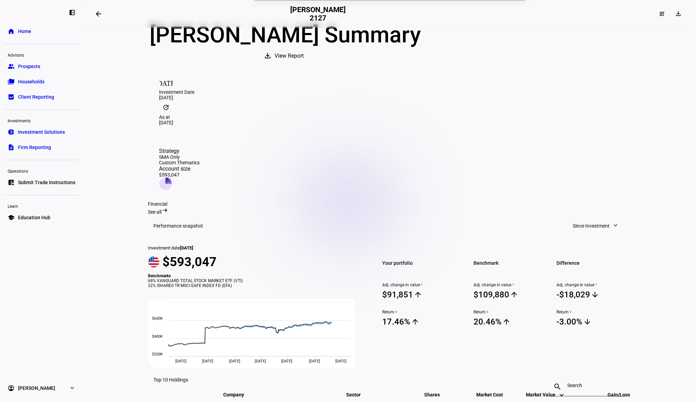
scroll to position [46, 0]
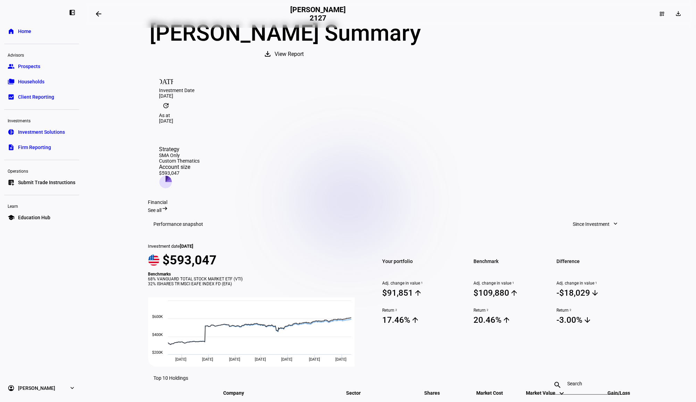
click at [95, 22] on span at bounding box center [98, 14] width 17 height 17
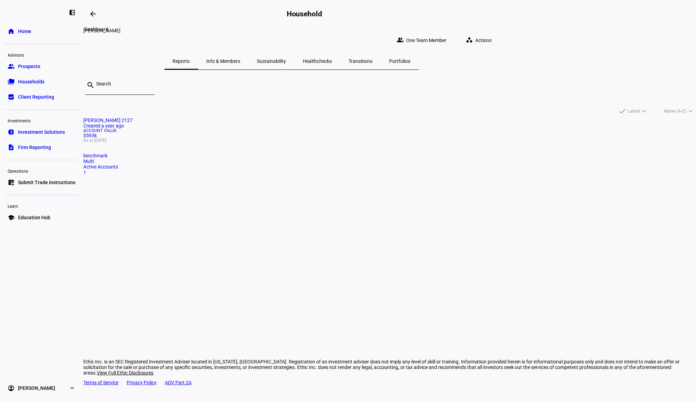
click at [98, 19] on span at bounding box center [93, 14] width 17 height 17
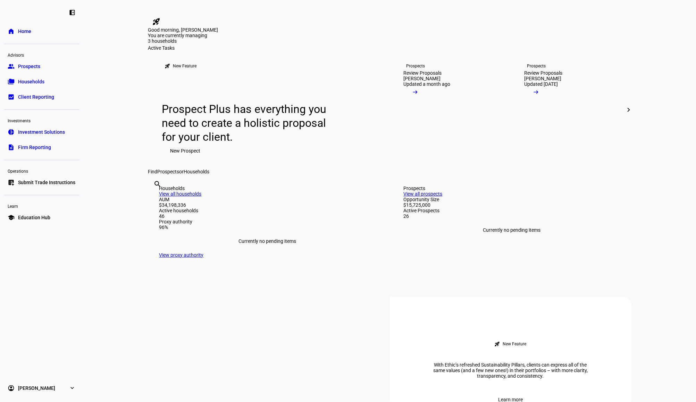
click at [155, 198] on input "text" at bounding box center [154, 193] width 1 height 8
type input "polsk"
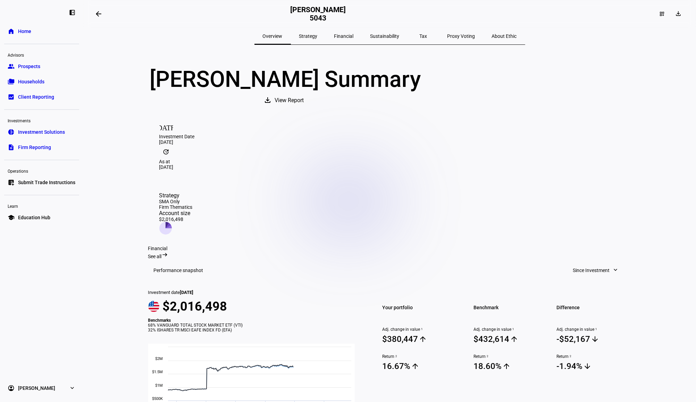
scroll to position [92, 0]
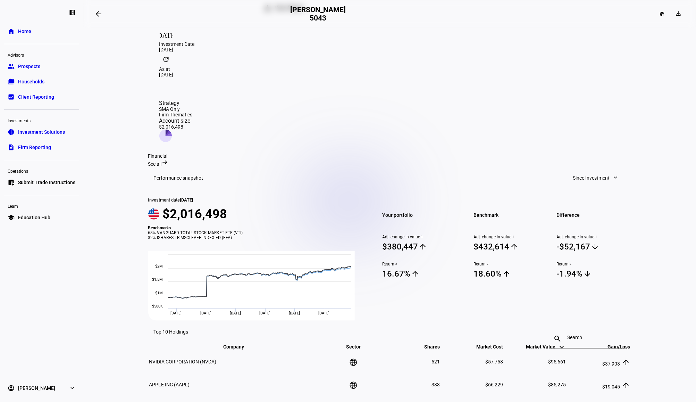
click at [102, 16] on mat-icon "arrow_backwards" at bounding box center [98, 14] width 8 height 8
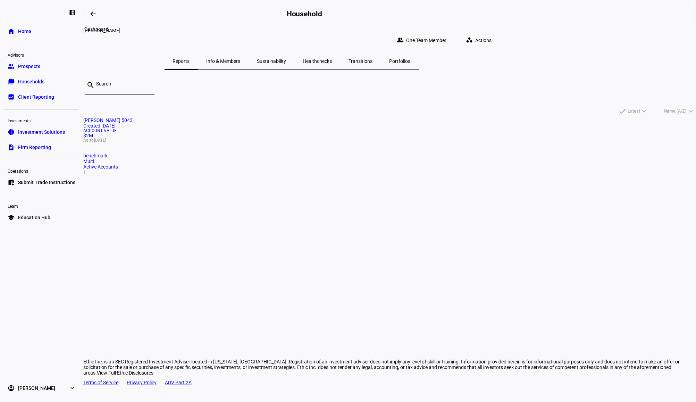
click at [100, 15] on span at bounding box center [93, 14] width 17 height 17
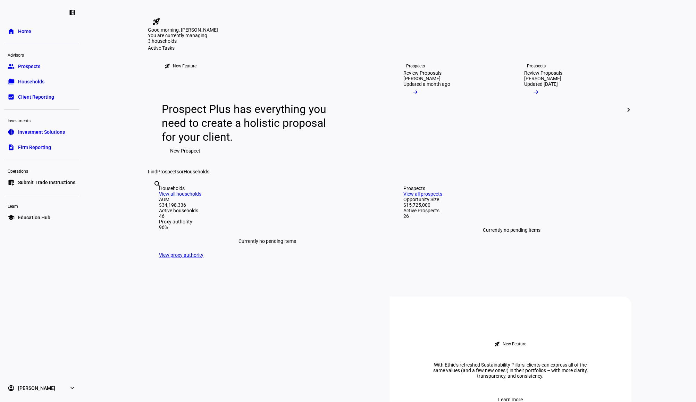
click at [159, 213] on div "search clear" at bounding box center [153, 193] width 11 height 38
click at [155, 198] on input "text" at bounding box center [154, 193] width 1 height 8
type input "padul"
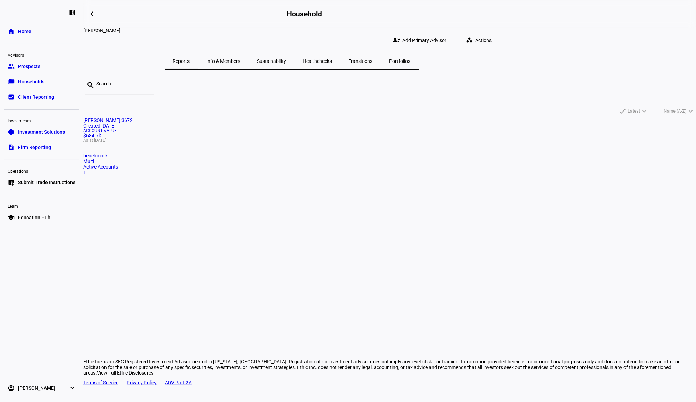
click at [225, 151] on mat-card "Christopher M Padula 3672 Created 2 years ago Account Value $684.7k As at Sep 2…" at bounding box center [389, 146] width 613 height 58
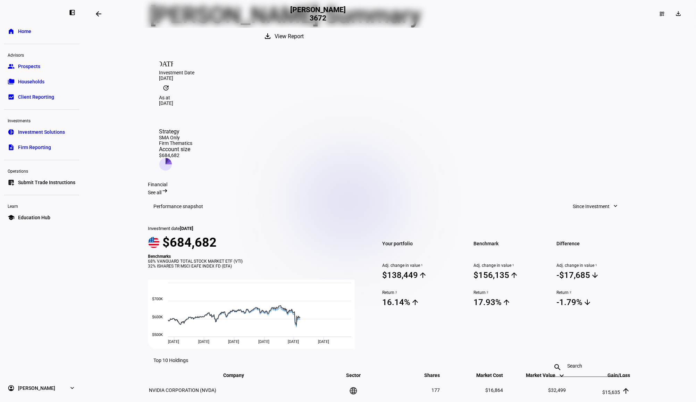
scroll to position [92, 0]
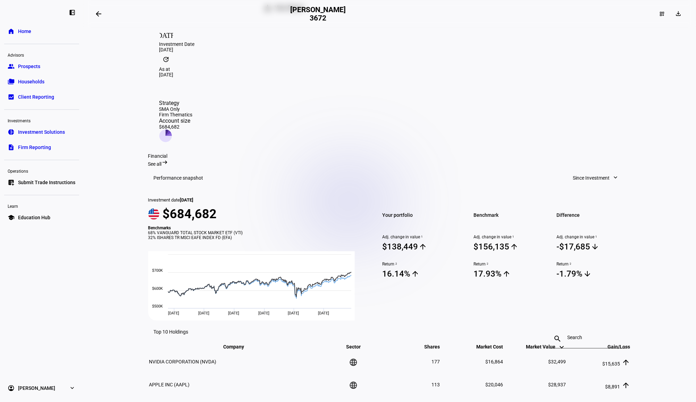
click at [102, 17] on mat-icon "arrow_backwards" at bounding box center [98, 14] width 8 height 8
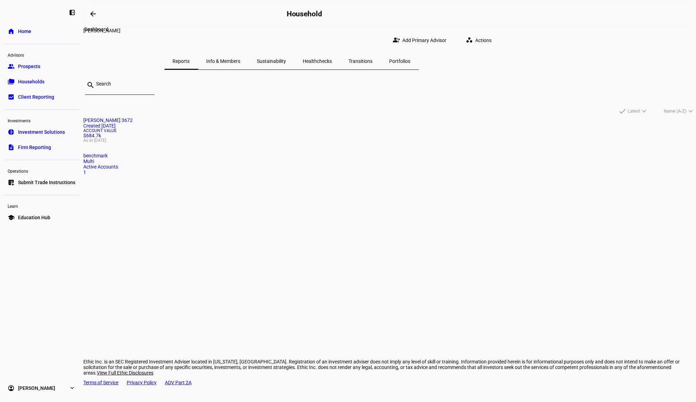
click at [101, 16] on span at bounding box center [93, 14] width 17 height 17
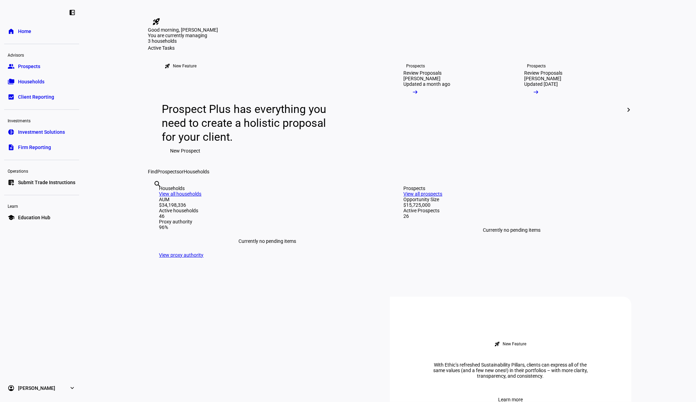
click at [155, 198] on input "text" at bounding box center [154, 193] width 1 height 8
type input "cas"
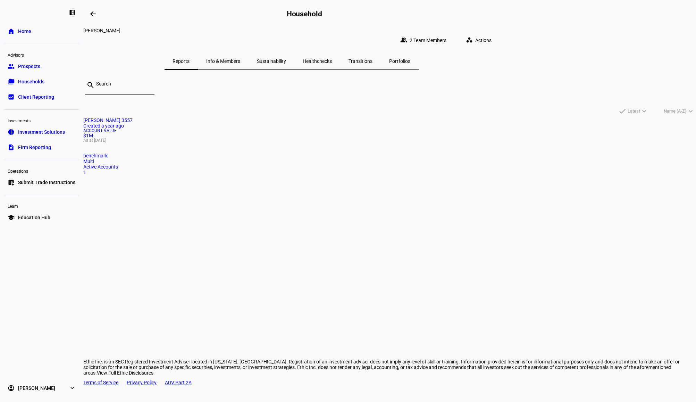
click at [239, 126] on mat-card-title "Jon Casazza 3557 Created a year ago" at bounding box center [389, 122] width 613 height 11
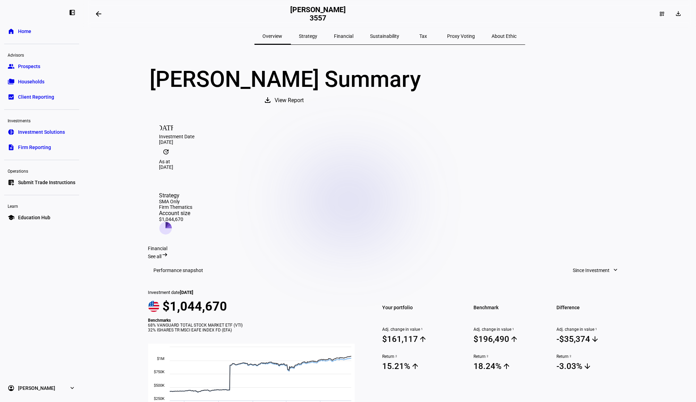
click at [98, 13] on mat-icon "arrow_backwards" at bounding box center [98, 14] width 8 height 8
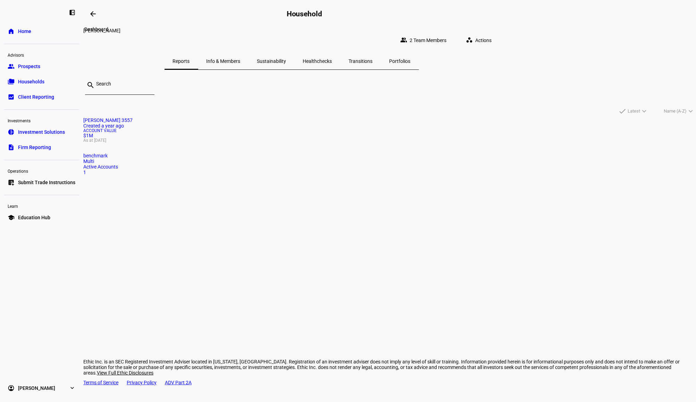
click at [98, 13] on span at bounding box center [93, 14] width 17 height 17
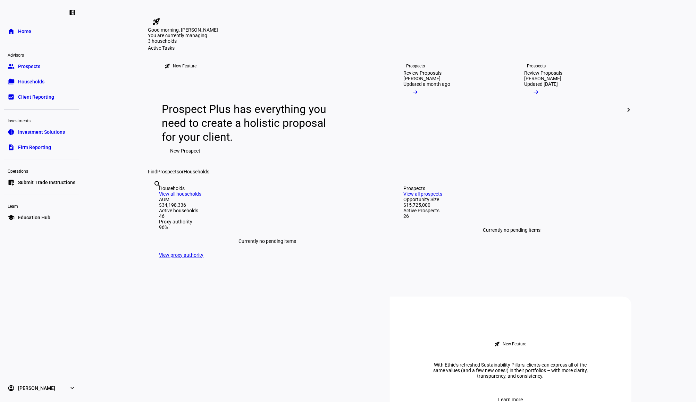
click at [155, 198] on input "text" at bounding box center [154, 193] width 1 height 8
type input "thom"
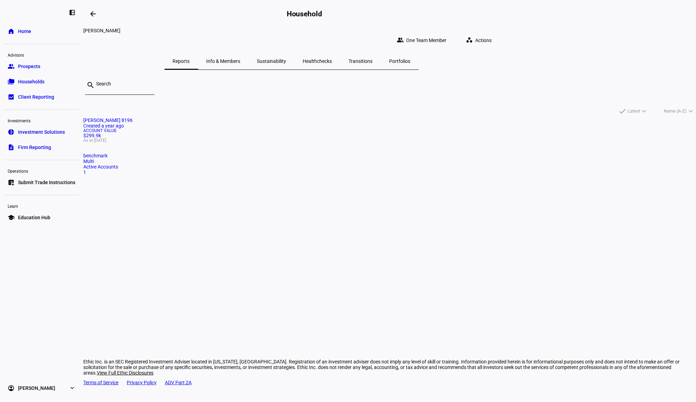
click at [258, 142] on span "As at [DATE]" at bounding box center [389, 140] width 613 height 4
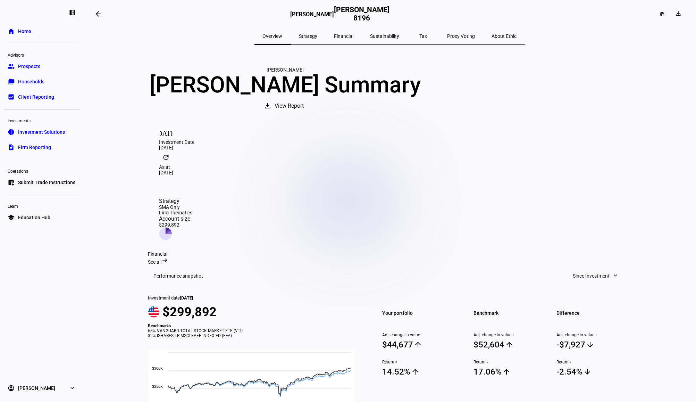
click at [102, 13] on mat-icon "arrow_backwards" at bounding box center [98, 14] width 8 height 8
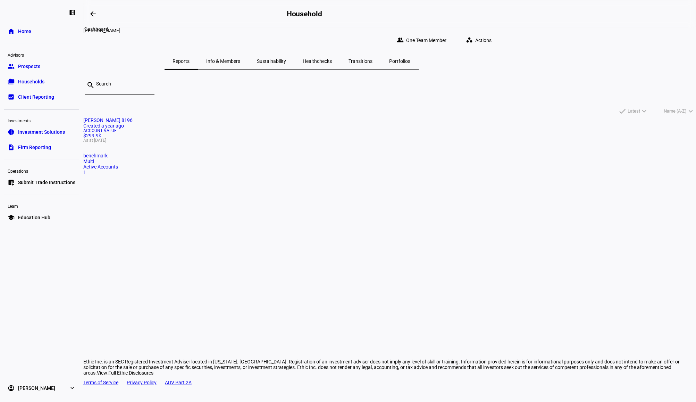
click at [100, 16] on span at bounding box center [93, 14] width 17 height 17
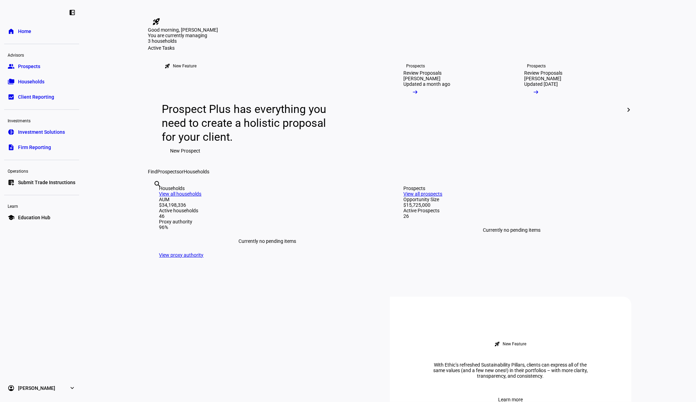
click at [155, 198] on input "text" at bounding box center [154, 193] width 1 height 8
type input "conne"
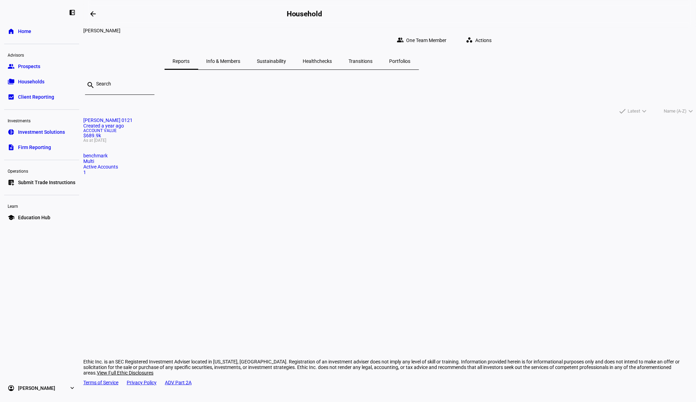
click at [269, 175] on mat-card "Briana Connell 0121 Created a year ago Account Value $689.9k As at Sep 22, 2025…" at bounding box center [389, 146] width 613 height 58
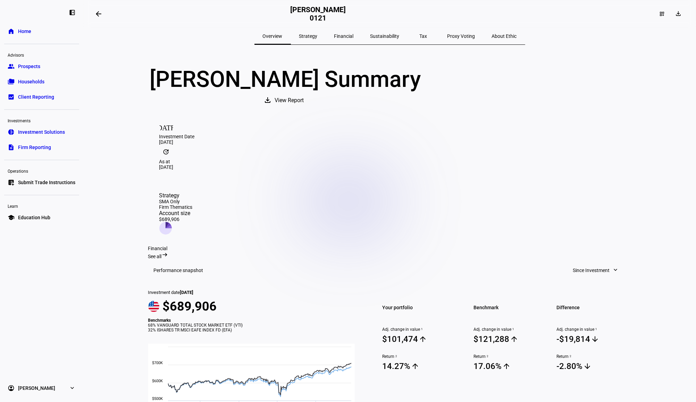
click at [103, 10] on span at bounding box center [98, 14] width 17 height 17
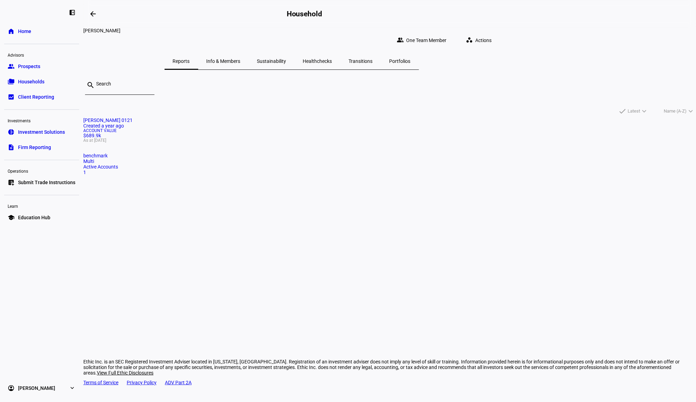
click at [99, 13] on span at bounding box center [93, 14] width 17 height 17
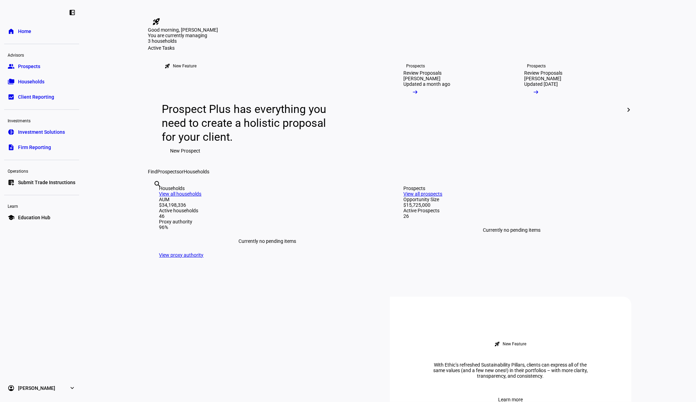
click at [159, 213] on div "search clear" at bounding box center [153, 193] width 11 height 38
click at [155, 198] on input "text" at bounding box center [154, 193] width 1 height 8
type input "kott"
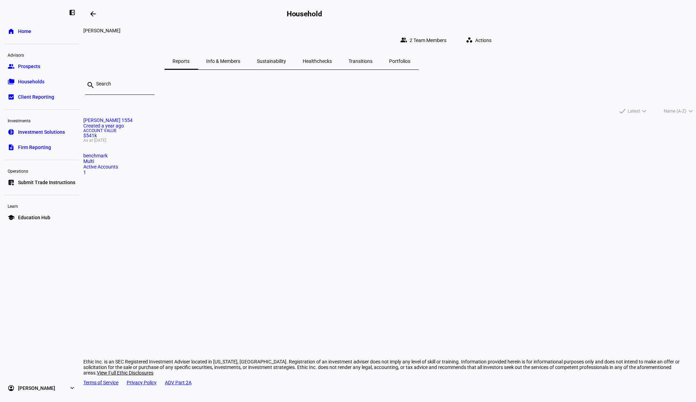
click at [231, 142] on div "Account Value $541k As at Sep 22, 2025" at bounding box center [389, 135] width 613 height 14
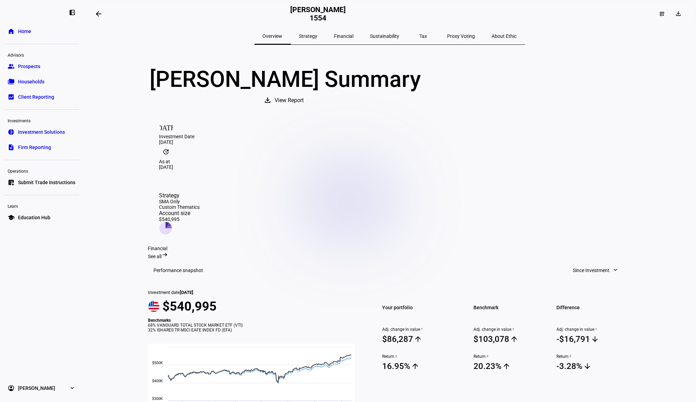
click at [90, 8] on eth-layout-page-header "arrow_backwards Janet Kottka 1554 dashboard_customize download" at bounding box center [389, 14] width 613 height 28
click at [92, 9] on eth-layout-page-header "arrow_backwards Janet Kottka 1554 dashboard_customize download" at bounding box center [389, 14] width 613 height 28
click at [94, 12] on span at bounding box center [98, 14] width 17 height 17
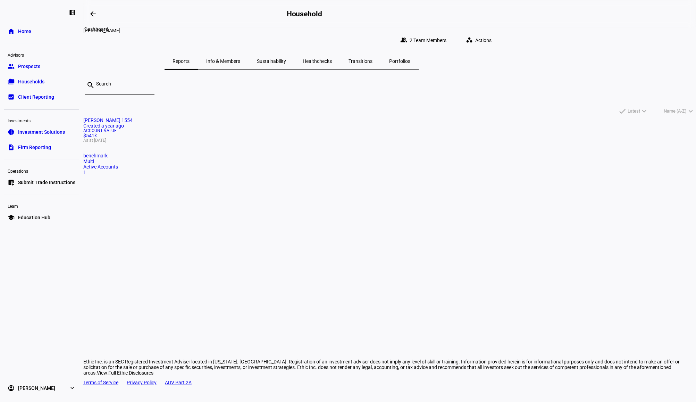
click at [96, 15] on mat-icon "arrow_backwards" at bounding box center [93, 14] width 8 height 8
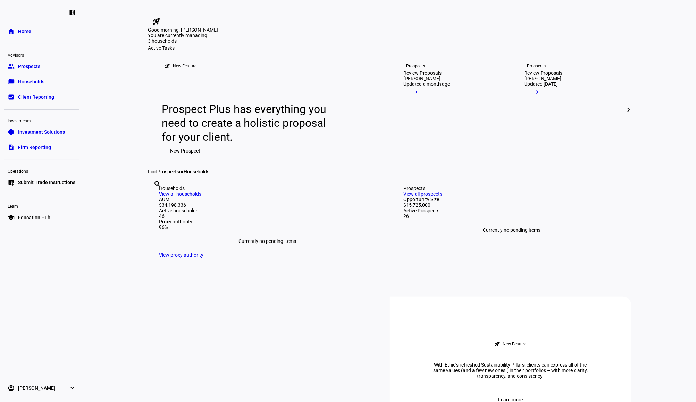
click at [155, 198] on input "text" at bounding box center [154, 193] width 1 height 8
type input "padg"
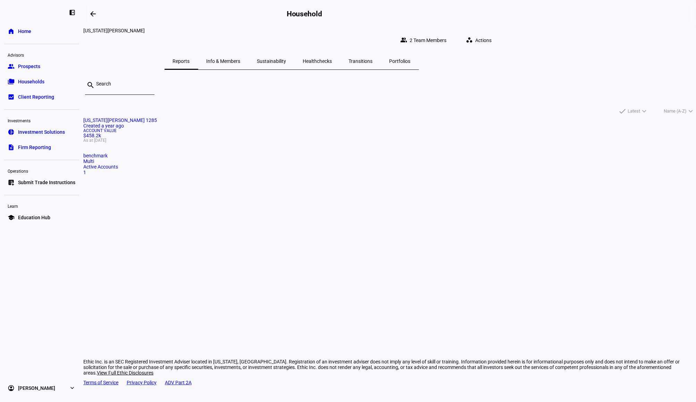
click at [219, 175] on mat-card "Virginia Padgett 1285 Created a year ago Account Value $458.2k As at Sep 22, 20…" at bounding box center [389, 146] width 613 height 58
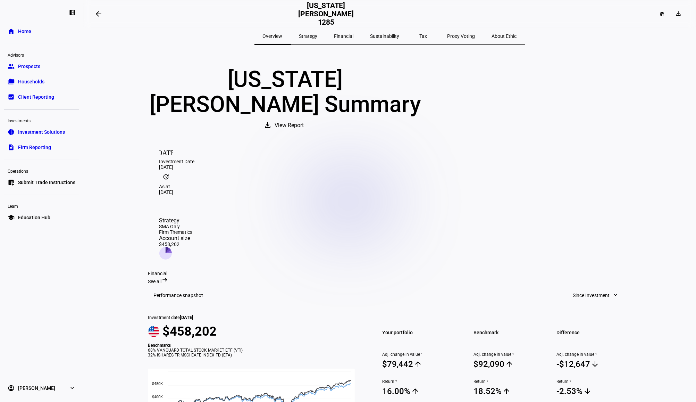
click at [105, 15] on span at bounding box center [98, 14] width 17 height 17
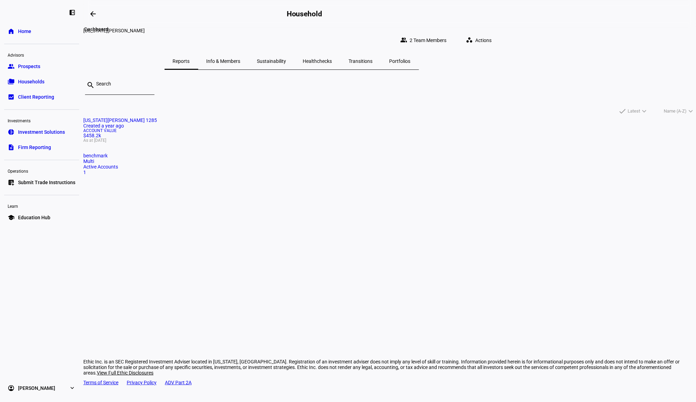
click at [97, 12] on mat-icon "arrow_backwards" at bounding box center [93, 14] width 8 height 8
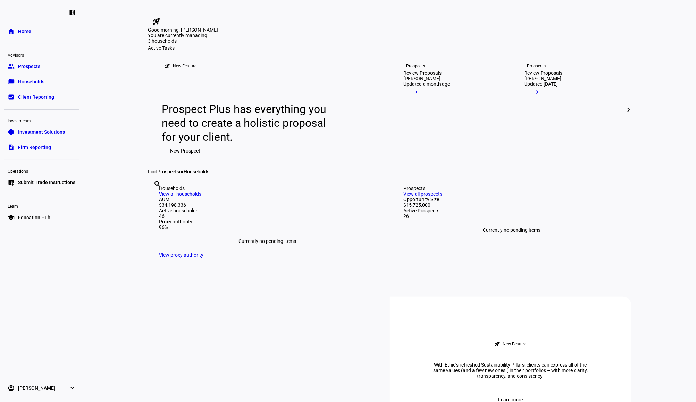
click at [155, 198] on input "text" at bounding box center [154, 193] width 1 height 8
type input "pri"
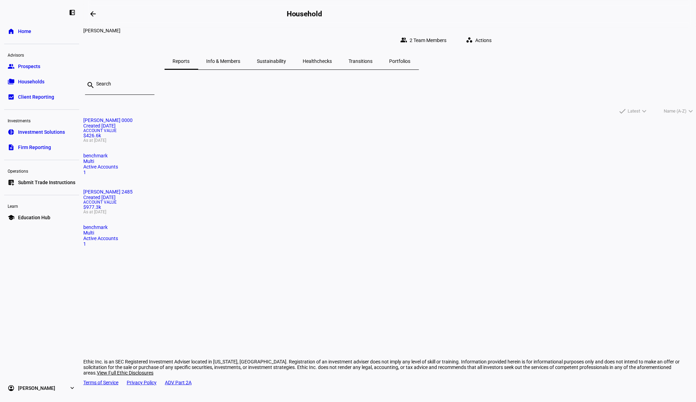
click at [273, 142] on span "As at [DATE]" at bounding box center [389, 140] width 613 height 4
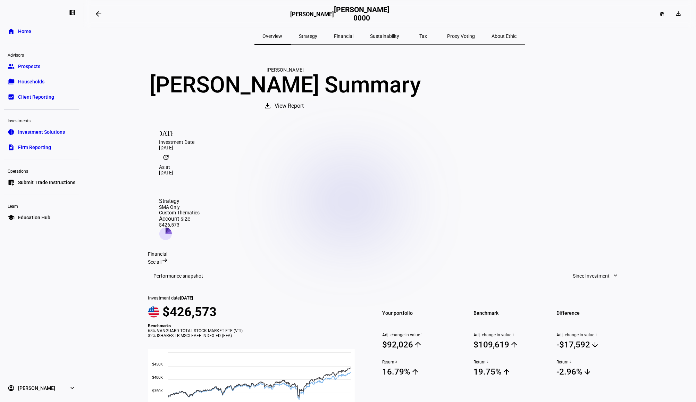
click at [105, 8] on span at bounding box center [98, 14] width 17 height 17
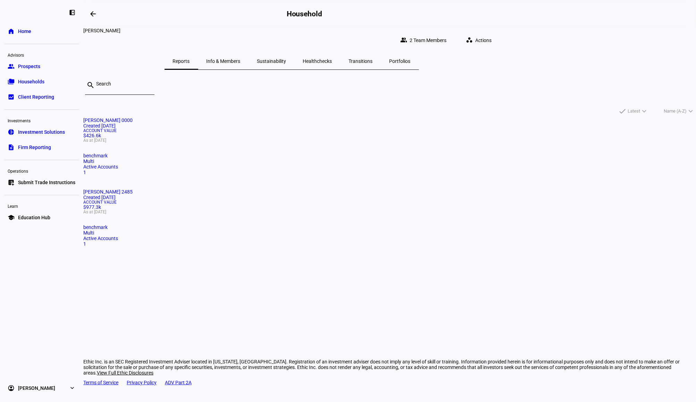
click at [415, 189] on mat-card "Philip M Prinz 2485 Created 2 years ago Account Value $977.3k As at Sep 22, 202…" at bounding box center [389, 218] width 613 height 58
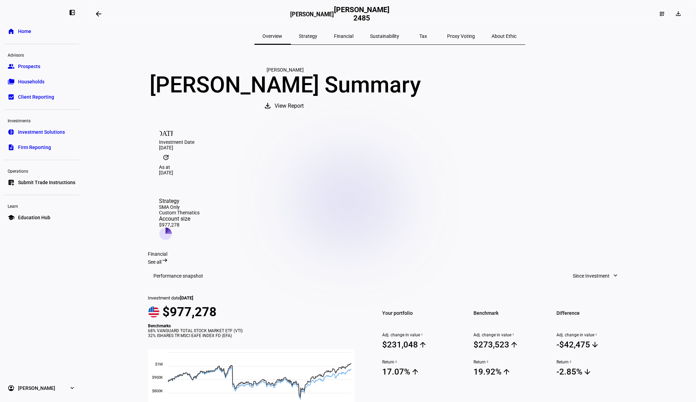
click at [92, 21] on span at bounding box center [98, 14] width 17 height 17
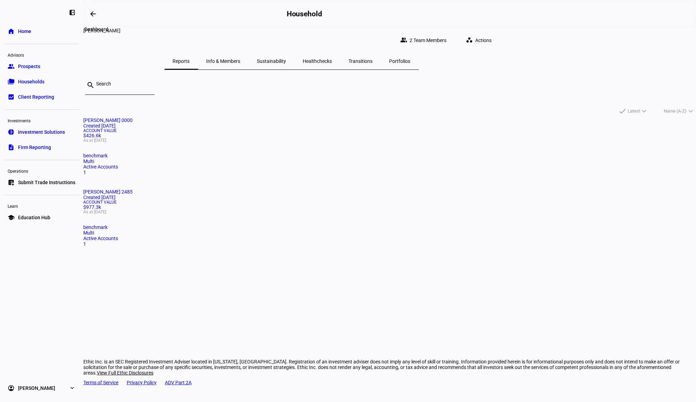
click at [94, 20] on span at bounding box center [93, 14] width 17 height 17
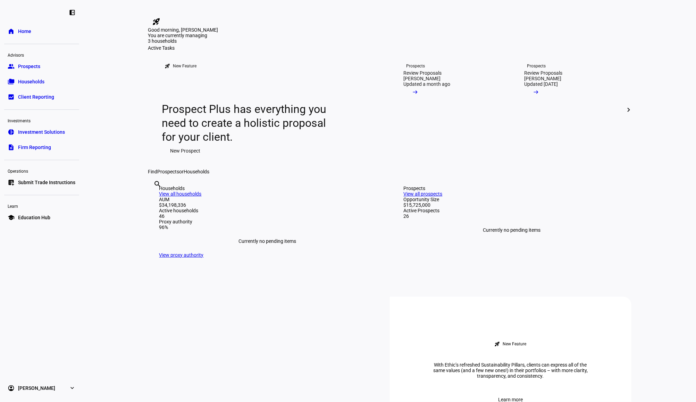
click at [155, 198] on input "text" at bounding box center [154, 193] width 1 height 8
type input "young"
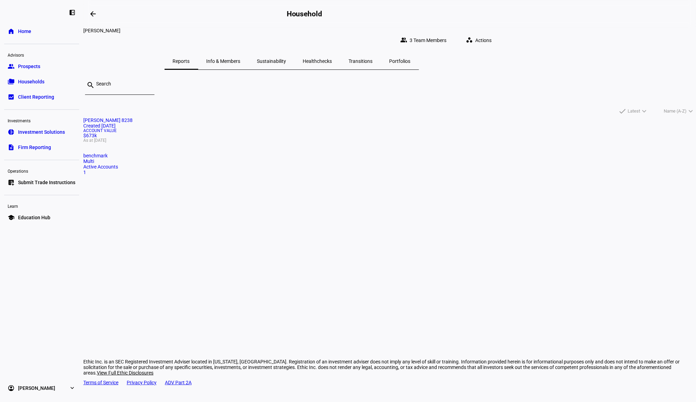
click at [269, 128] on mat-card-title "Samantha Young 8238 Created 2 years ago" at bounding box center [389, 122] width 613 height 11
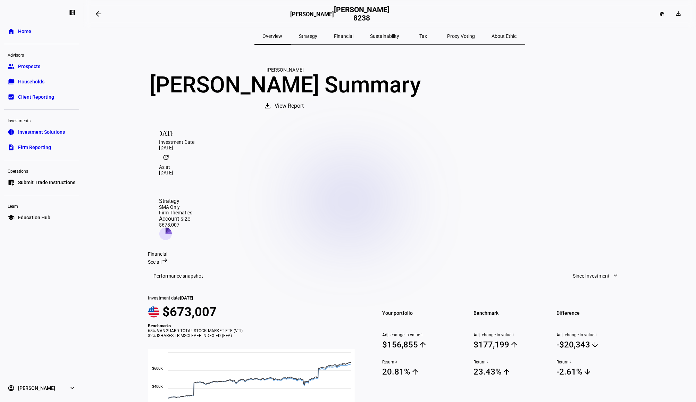
click at [94, 13] on span at bounding box center [98, 14] width 17 height 17
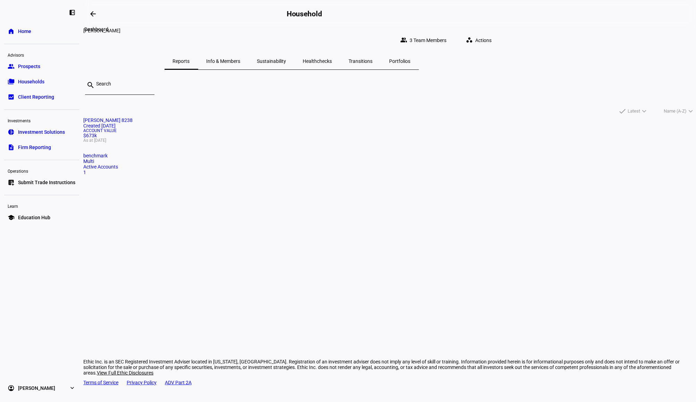
click at [92, 19] on span at bounding box center [93, 14] width 17 height 17
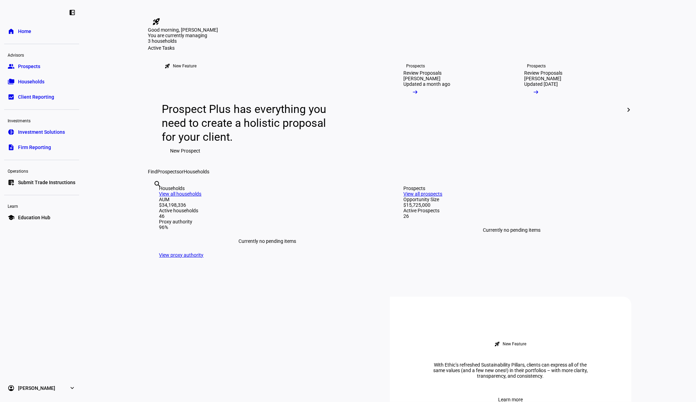
click at [159, 213] on div "search clear" at bounding box center [153, 193] width 11 height 38
click at [155, 198] on input "text" at bounding box center [154, 193] width 1 height 8
type input "zale"
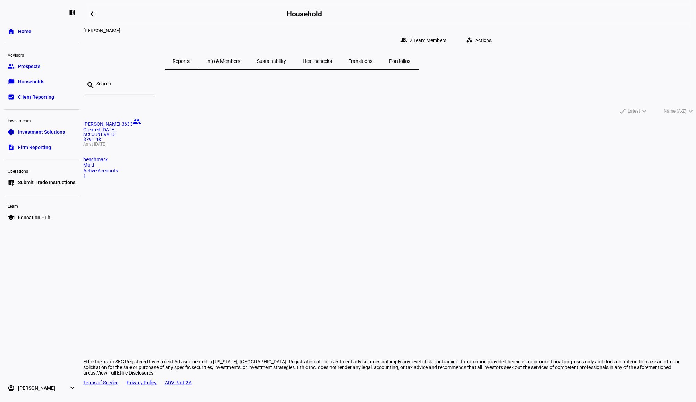
click at [269, 146] on span "As at [DATE]" at bounding box center [389, 144] width 613 height 4
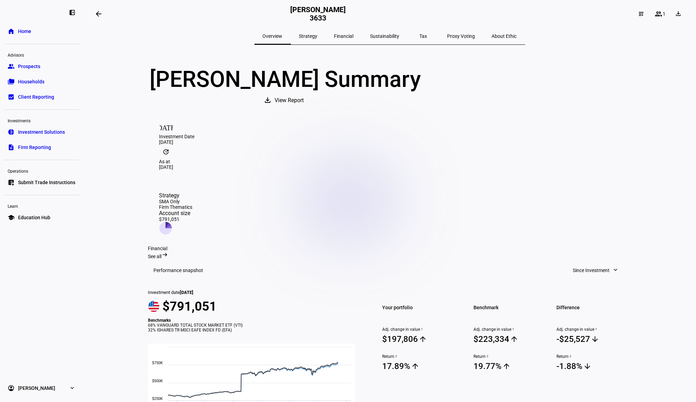
click at [576, 263] on span "Since Investment" at bounding box center [591, 270] width 37 height 14
click at [606, 274] on div "Quarter to Date" at bounding box center [594, 277] width 58 height 6
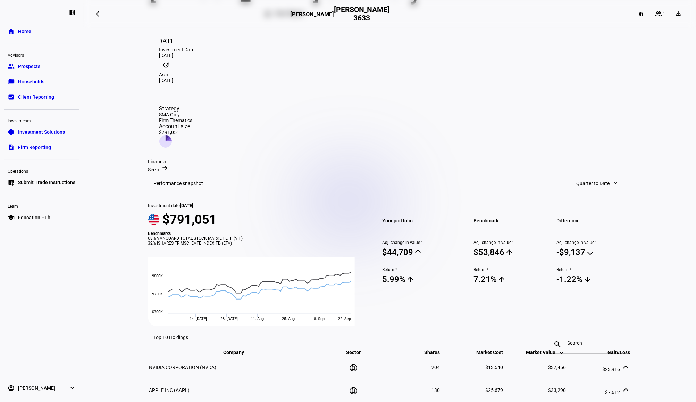
scroll to position [46, 0]
